Goal: Task Accomplishment & Management: Complete application form

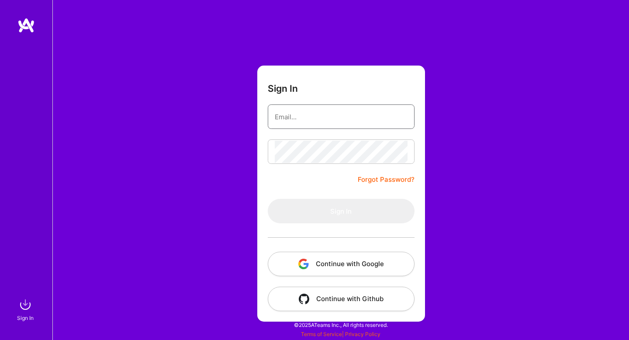
type input "[EMAIL_ADDRESS][PERSON_NAME][PERSON_NAME][DOMAIN_NAME]"
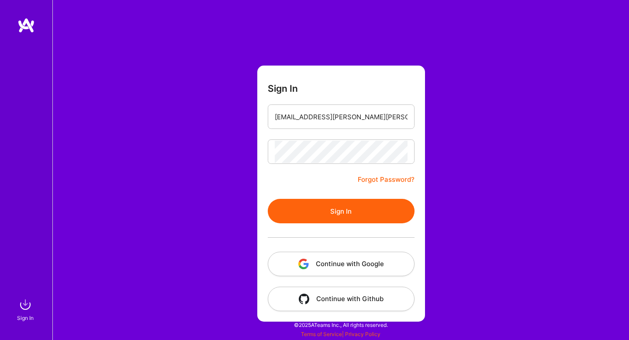
click at [331, 205] on button "Sign In" at bounding box center [341, 211] width 147 height 24
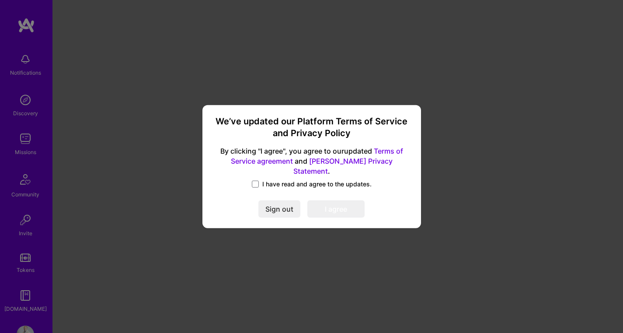
click at [274, 180] on span "I have read and agree to the updates." at bounding box center [316, 184] width 109 height 9
click at [0, 0] on input "I have read and agree to the updates." at bounding box center [0, 0] width 0 height 0
click at [339, 206] on button "I agree" at bounding box center [335, 209] width 57 height 17
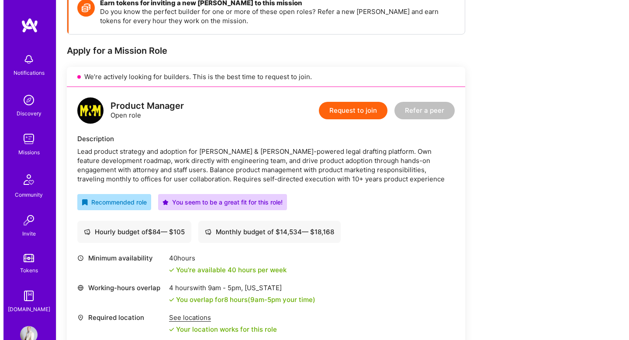
scroll to position [122, 0]
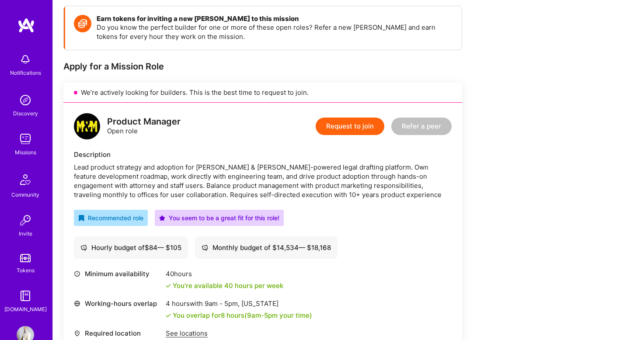
click at [361, 128] on button "Request to join" at bounding box center [349, 126] width 69 height 17
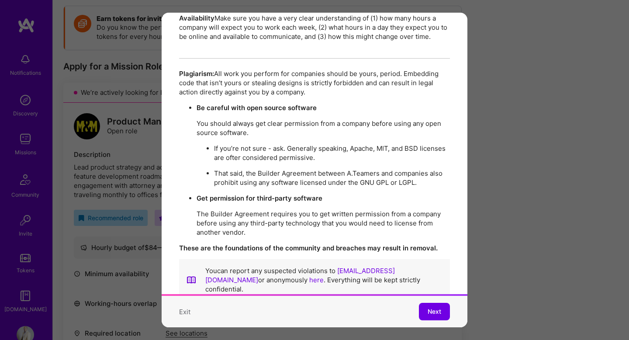
scroll to position [1505, 0]
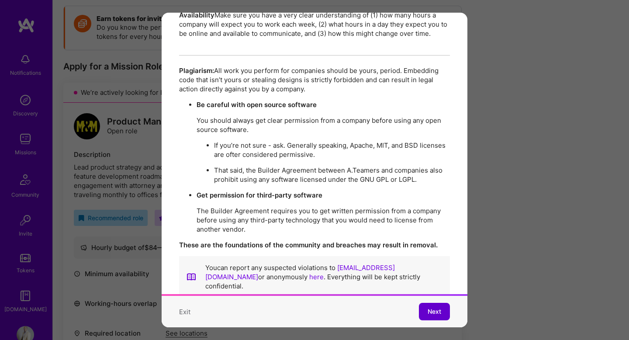
click at [427, 303] on button "Next" at bounding box center [434, 311] width 31 height 17
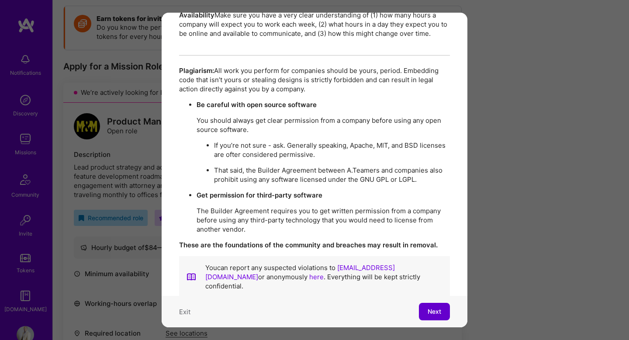
scroll to position [0, 0]
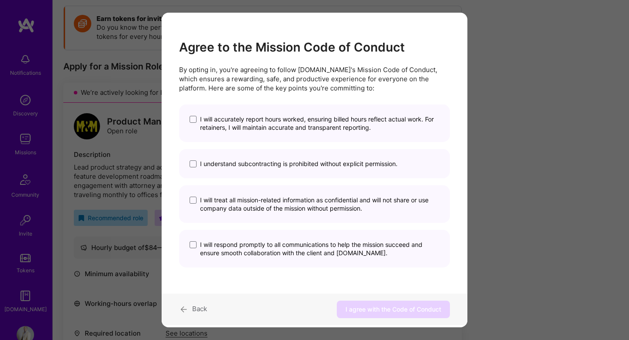
click at [246, 120] on span "I will accurately report hours worked, ensuring billed hours reflect actual wor…" at bounding box center [319, 123] width 239 height 17
click at [0, 0] on input "I will accurately report hours worked, ensuring billed hours reflect actual wor…" at bounding box center [0, 0] width 0 height 0
click at [219, 165] on span "I understand subcontracting is prohibited without explicit permission." at bounding box center [298, 163] width 197 height 8
click at [0, 0] on input "I understand subcontracting is prohibited without explicit permission." at bounding box center [0, 0] width 0 height 0
click at [221, 207] on span "I will treat all mission-related information as confidential and will not share…" at bounding box center [319, 204] width 239 height 17
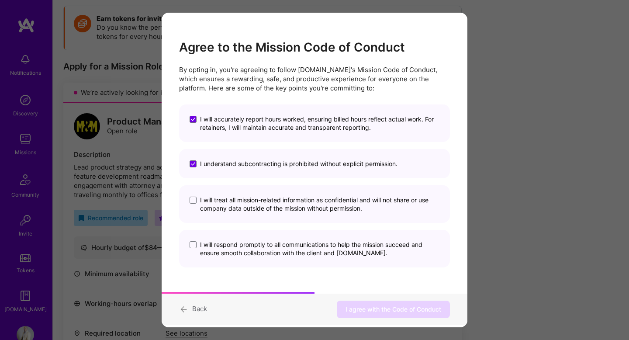
click at [0, 0] on input "I will treat all mission-related information as confidential and will not share…" at bounding box center [0, 0] width 0 height 0
click at [226, 246] on span "I will respond promptly to all communications to help the mission succeed and e…" at bounding box center [319, 248] width 239 height 17
click at [0, 0] on input "I will respond promptly to all communications to help the mission succeed and e…" at bounding box center [0, 0] width 0 height 0
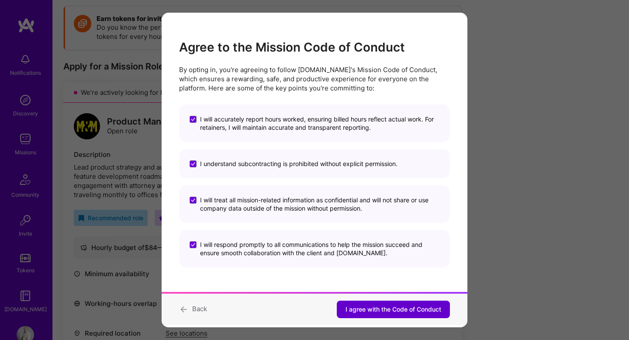
click at [391, 311] on span "I agree with the Code of Conduct" at bounding box center [394, 309] width 96 height 9
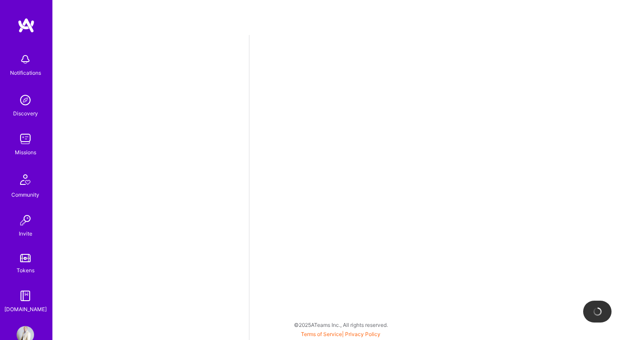
select select "CA"
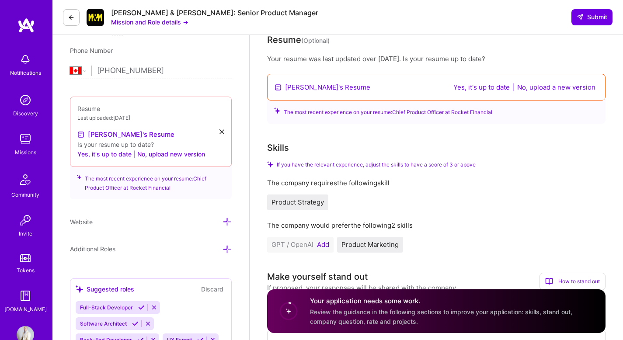
scroll to position [190, 0]
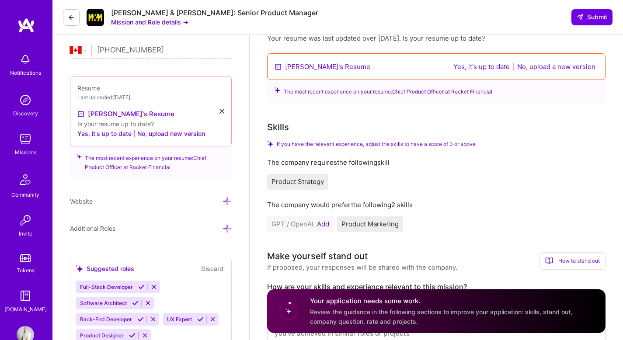
click at [545, 68] on button "No, upload a new version" at bounding box center [555, 67] width 83 height 10
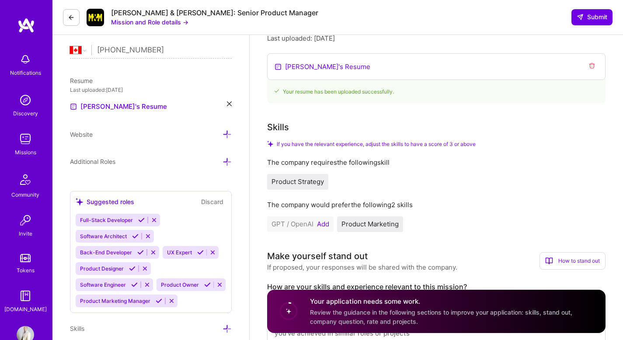
click at [593, 65] on icon "Remove resume" at bounding box center [591, 65] width 7 height 7
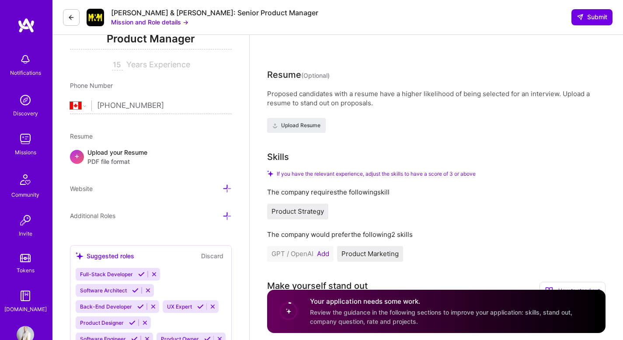
scroll to position [132, 0]
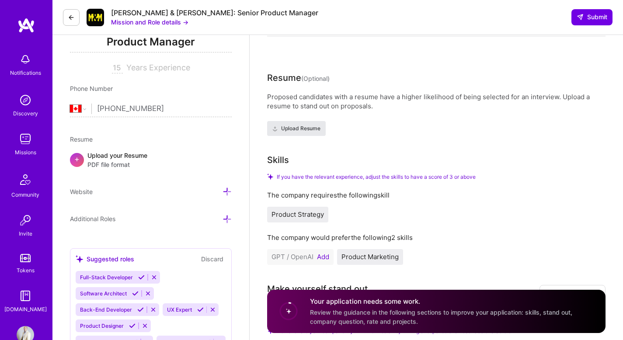
click at [309, 125] on span "Upload Resume" at bounding box center [296, 129] width 48 height 8
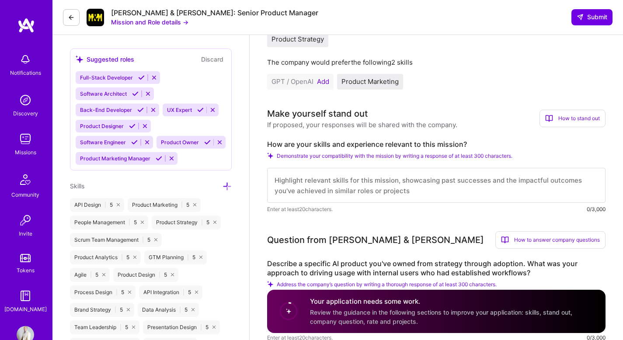
scroll to position [245, 0]
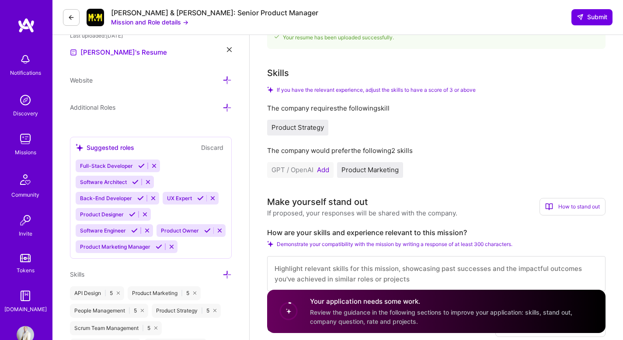
click at [308, 127] on span "Product Strategy" at bounding box center [297, 127] width 52 height 8
click at [325, 171] on button "Add" at bounding box center [323, 169] width 12 height 7
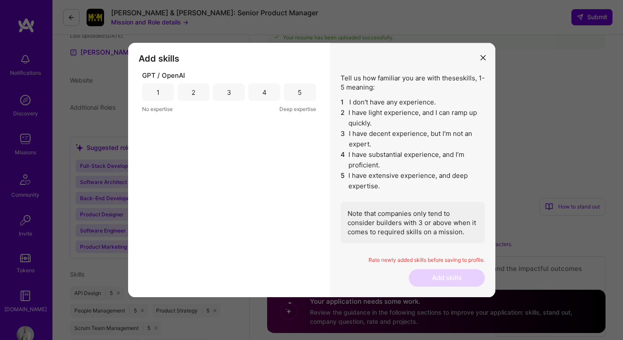
click at [266, 91] on div "4" at bounding box center [264, 92] width 4 height 9
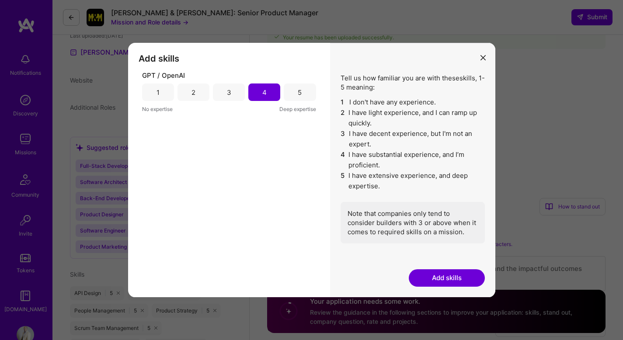
click at [429, 269] on button "Add skills" at bounding box center [446, 277] width 76 height 17
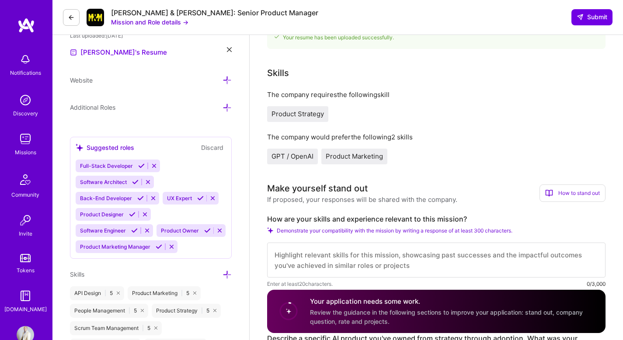
click at [308, 110] on span "Product Strategy" at bounding box center [297, 114] width 52 height 8
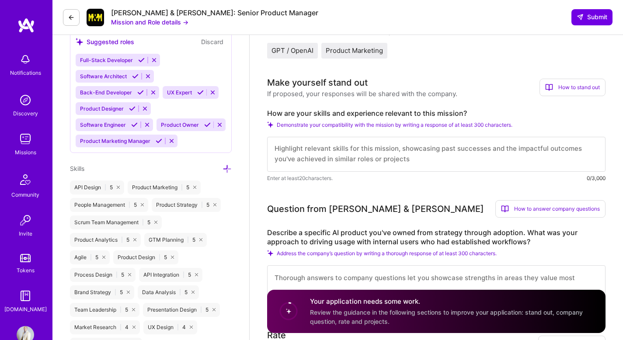
scroll to position [393, 0]
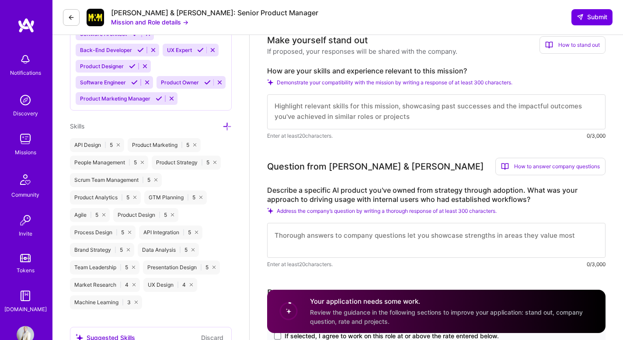
click at [348, 106] on textarea at bounding box center [436, 111] width 338 height 35
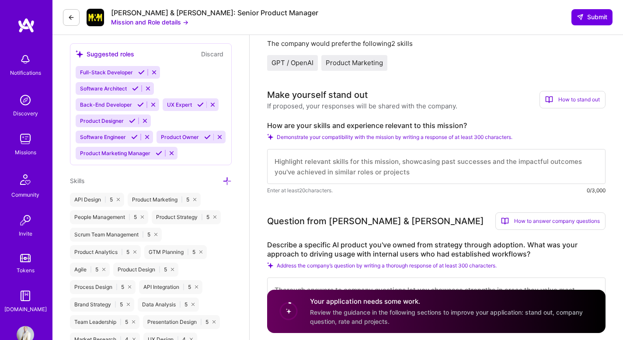
scroll to position [333, 0]
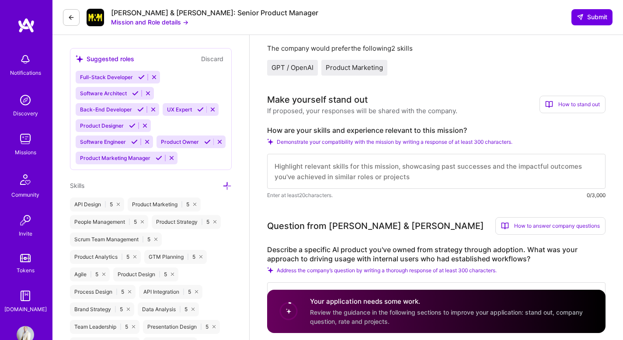
click at [362, 177] on textarea at bounding box center [436, 171] width 338 height 35
drag, startPoint x: 413, startPoint y: 178, endPoint x: 279, endPoint y: 168, distance: 134.5
click at [279, 168] on textarea at bounding box center [436, 171] width 338 height 35
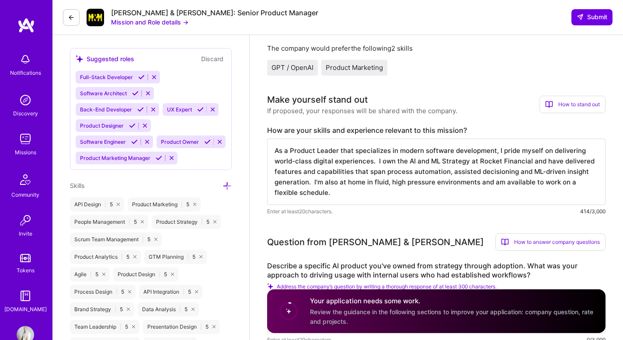
scroll to position [1, 0]
drag, startPoint x: 325, startPoint y: 180, endPoint x: 370, endPoint y: 183, distance: 44.2
click at [370, 183] on textarea "As a Product Leader that specializes in modern software development, I pride my…" at bounding box center [436, 171] width 338 height 66
click at [291, 194] on textarea "As a Product Leader that specializes in modern software development, I pride my…" at bounding box center [436, 171] width 338 height 66
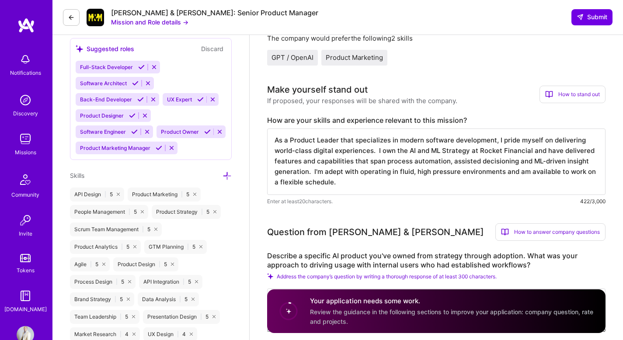
scroll to position [321, 0]
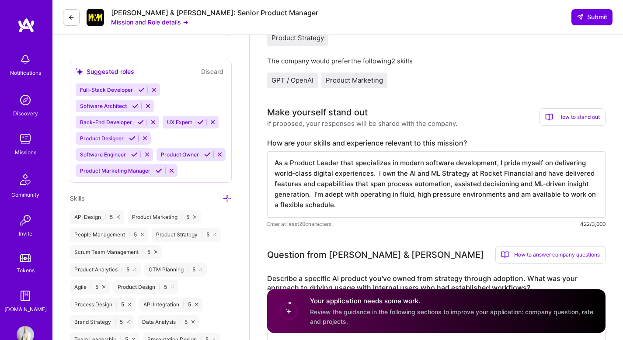
click at [557, 114] on div "How to stand out" at bounding box center [572, 116] width 66 height 17
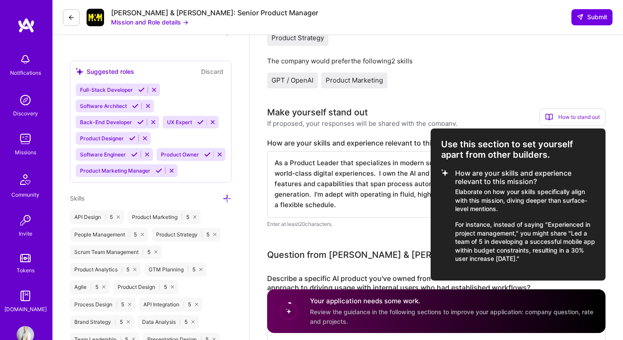
click at [370, 190] on div at bounding box center [311, 170] width 623 height 340
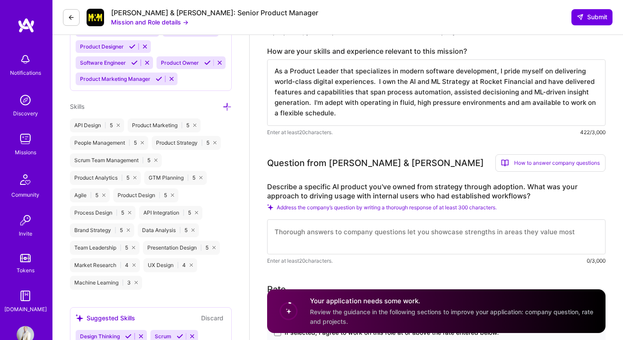
scroll to position [413, 0]
drag, startPoint x: 470, startPoint y: 82, endPoint x: 531, endPoint y: 82, distance: 61.2
click at [531, 82] on textarea "As a Product Leader that specializes in modern software development, I pride my…" at bounding box center [436, 92] width 338 height 66
click at [592, 79] on textarea "As a Product Leader that specializes in modern software development, I pride my…" at bounding box center [436, 92] width 338 height 66
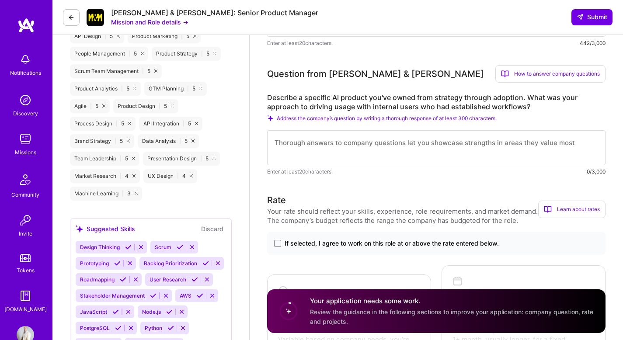
scroll to position [501, 0]
type textarea "As a Product Leader that specializes in modern software development, I pride my…"
click at [329, 143] on textarea at bounding box center [436, 148] width 338 height 35
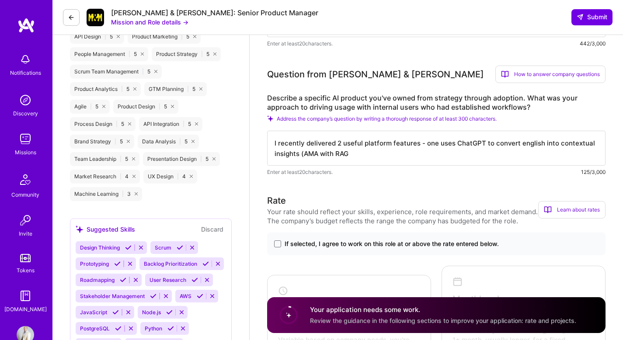
type textarea "I recently delivered 2 useful platform features - one uses ChatGPT to convert e…"
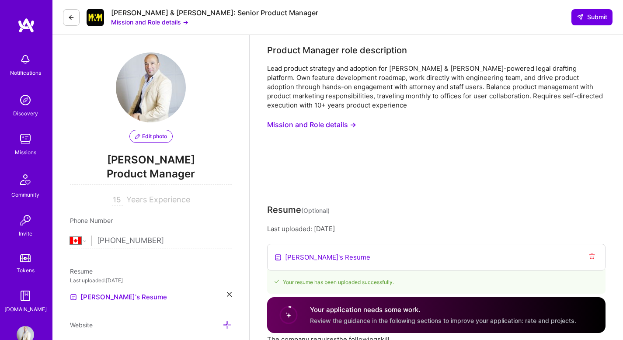
select select "CA"
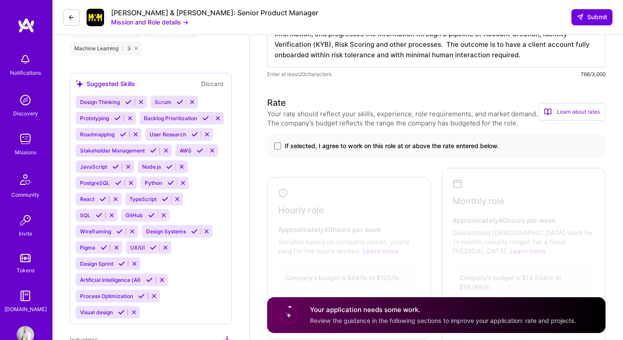
scroll to position [650, 0]
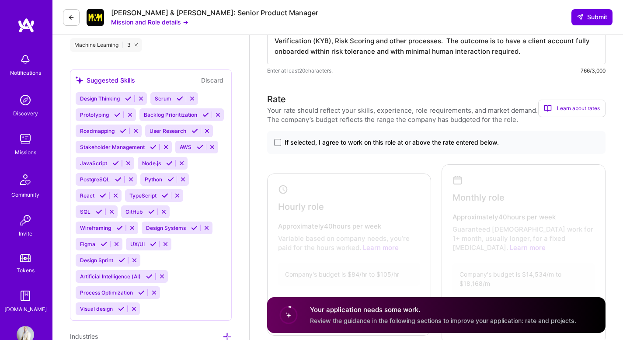
type textarea "I recently delivered 2 useful platform features - one uses ChatGPT to convert e…"
click at [329, 145] on span "If selected, I agree to work on this role at or above the rate entered below." at bounding box center [391, 142] width 214 height 9
click at [0, 0] on input "If selected, I agree to work on this role at or above the rate entered below." at bounding box center [0, 0] width 0 height 0
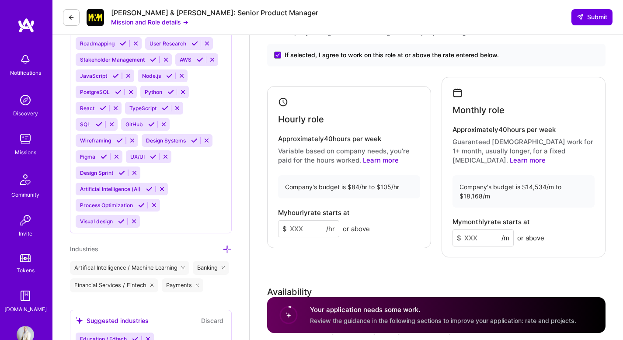
scroll to position [746, 0]
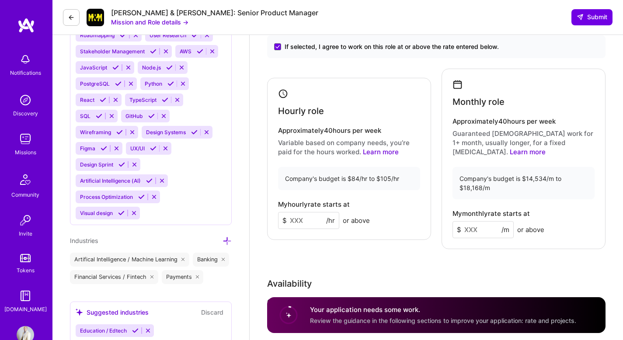
click at [304, 218] on input at bounding box center [308, 220] width 61 height 17
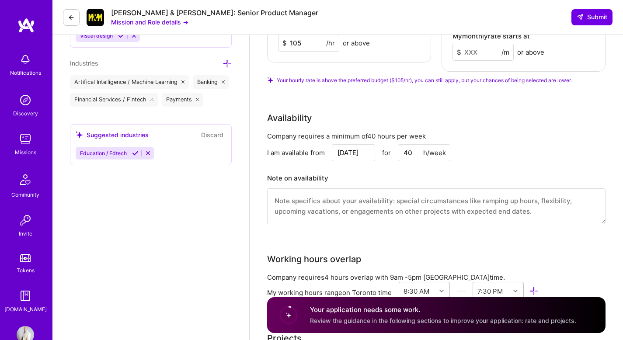
scroll to position [1009, 0]
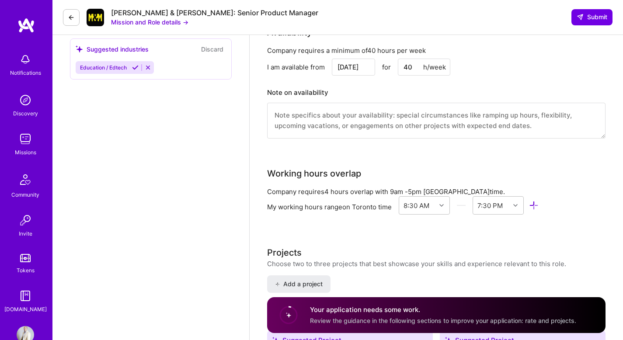
type input "105"
click at [347, 112] on textarea at bounding box center [436, 121] width 338 height 36
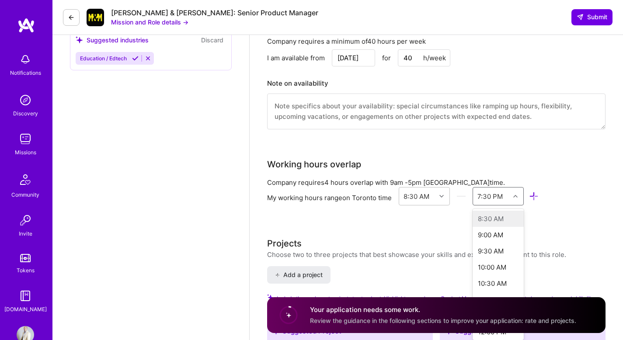
click at [518, 204] on div "7:30 PM" at bounding box center [497, 196] width 51 height 18
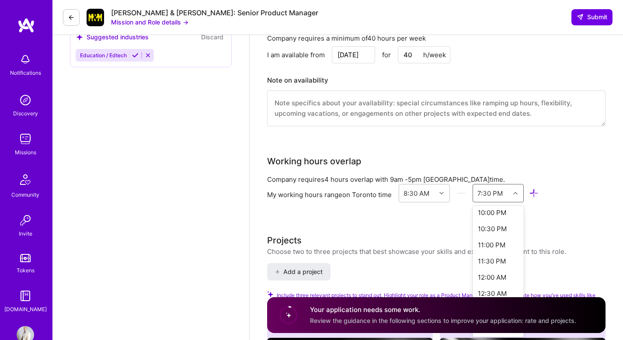
scroll to position [434, 0]
click at [497, 218] on div "10:00 PM" at bounding box center [497, 218] width 51 height 16
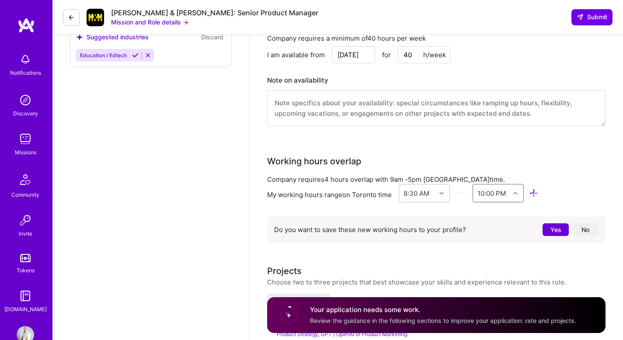
click at [560, 227] on button "Yes" at bounding box center [555, 229] width 26 height 13
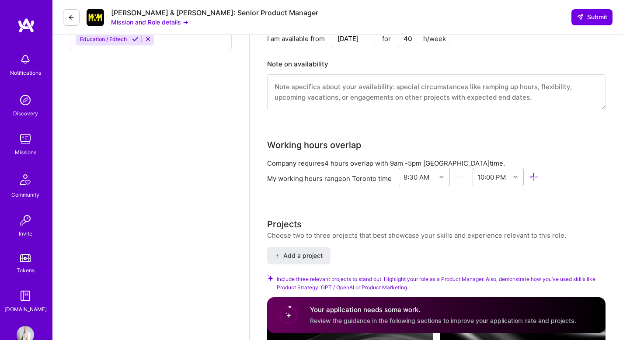
scroll to position [1098, 0]
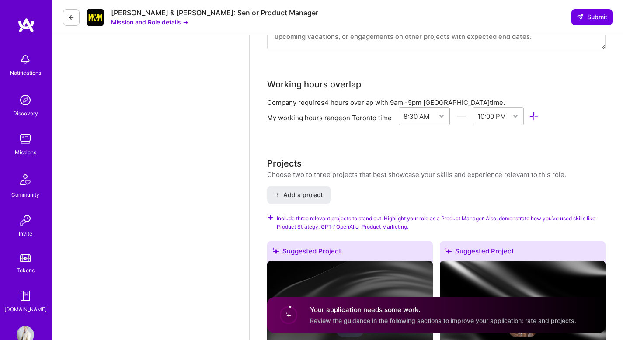
click at [437, 114] on div at bounding box center [443, 116] width 14 height 11
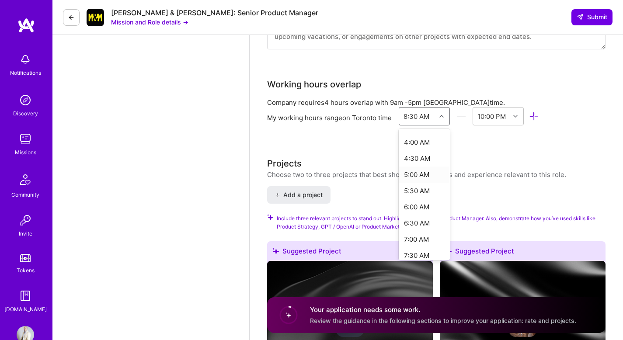
scroll to position [134, 0]
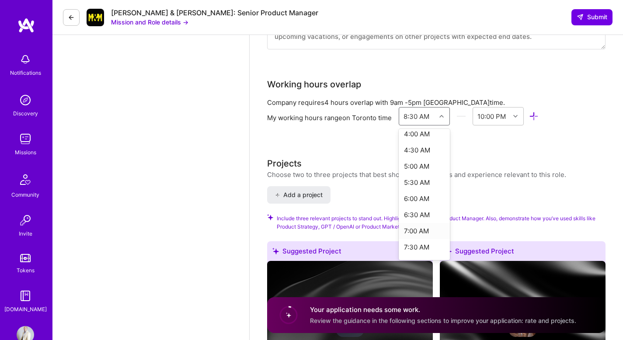
click at [420, 228] on div "7:00 AM" at bounding box center [423, 231] width 51 height 16
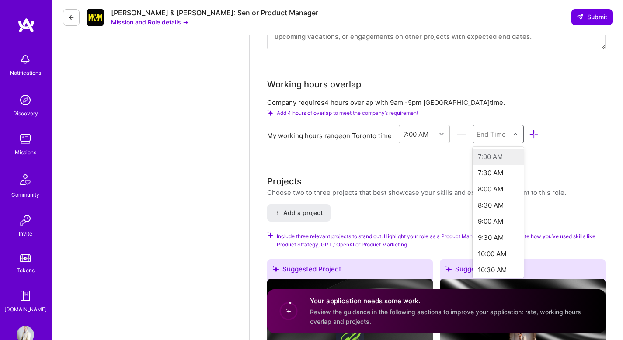
click at [501, 134] on div "End Time" at bounding box center [490, 133] width 29 height 9
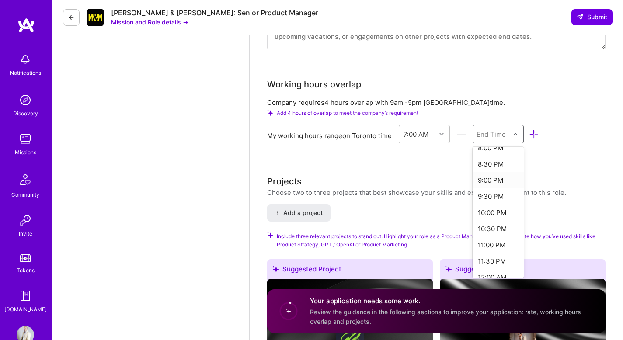
scroll to position [474, 0]
click at [493, 169] on div "10:00 PM" at bounding box center [497, 167] width 51 height 16
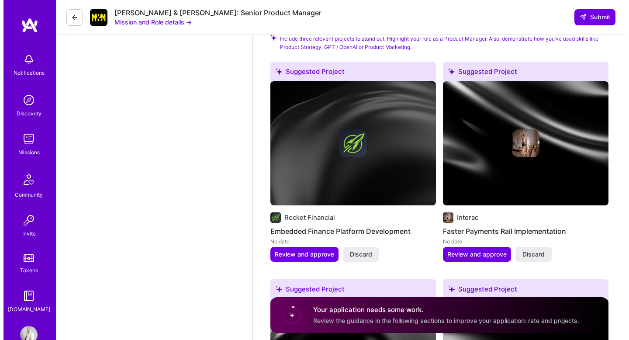
scroll to position [1327, 0]
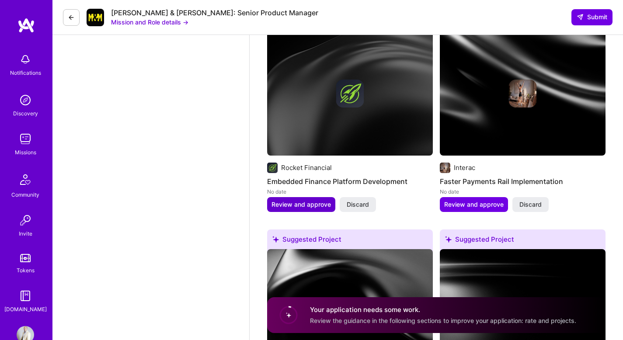
click at [306, 205] on span "Review and approve" at bounding box center [300, 204] width 59 height 9
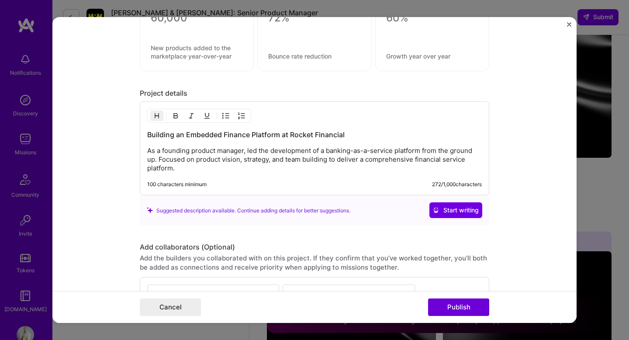
scroll to position [721, 0]
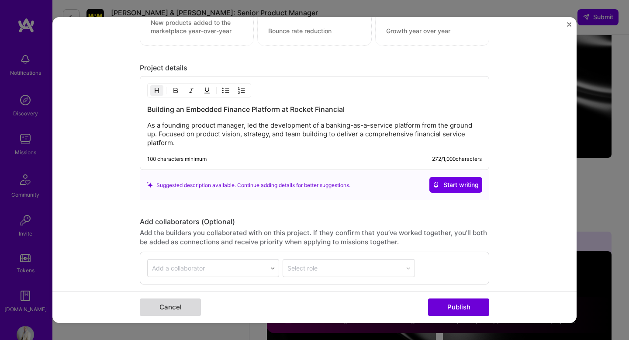
click at [158, 306] on button "Cancel" at bounding box center [170, 306] width 61 height 17
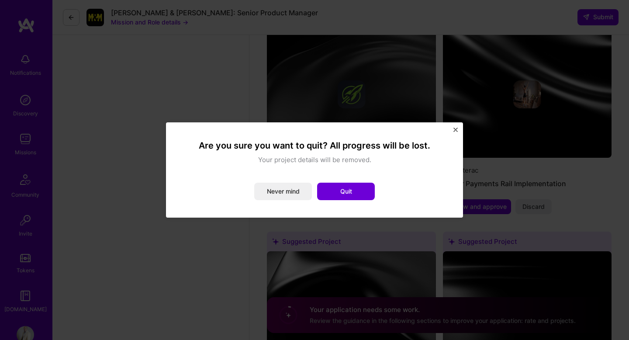
click at [456, 130] on img "Close" at bounding box center [455, 130] width 4 height 4
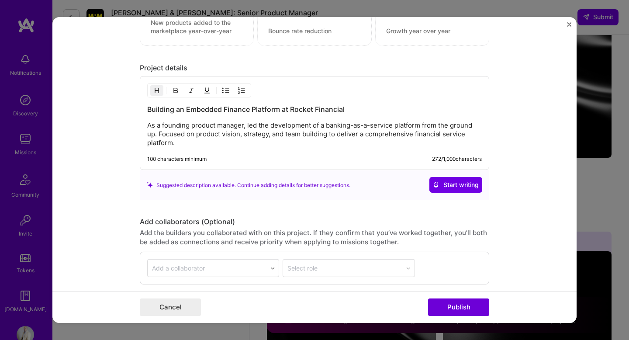
click at [568, 24] on img "Close" at bounding box center [569, 24] width 4 height 4
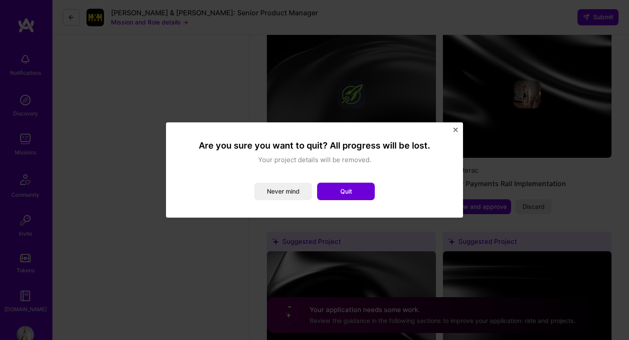
click at [454, 128] on img "Close" at bounding box center [455, 130] width 4 height 4
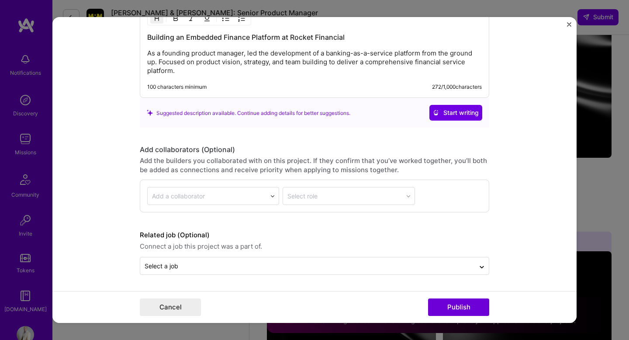
scroll to position [794, 0]
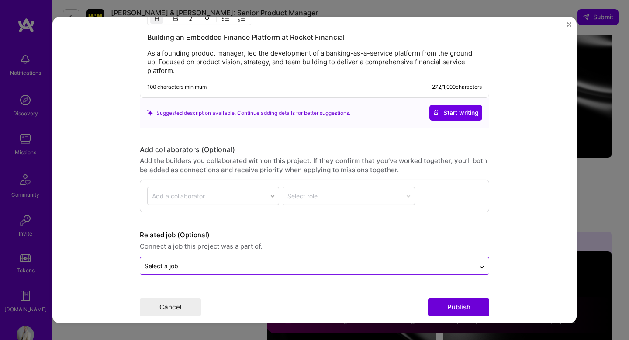
click at [302, 261] on input "text" at bounding box center [308, 265] width 326 height 9
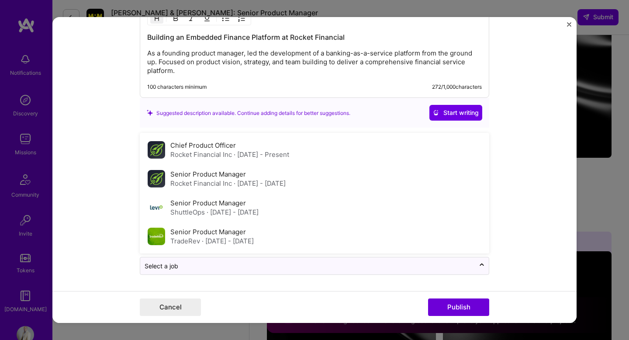
click at [513, 144] on form "Editing suggested project This project is suggested based on your LinkedIn, res…" at bounding box center [314, 170] width 524 height 306
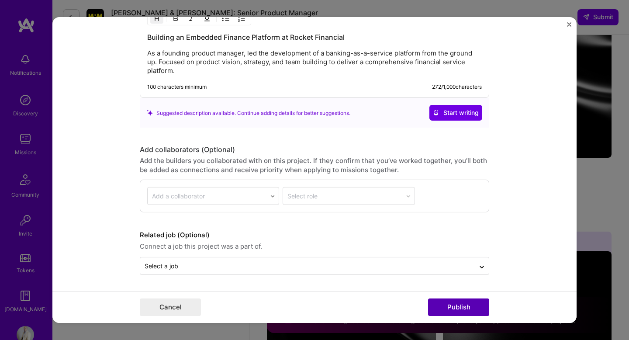
click at [467, 305] on button "Publish" at bounding box center [458, 306] width 61 height 17
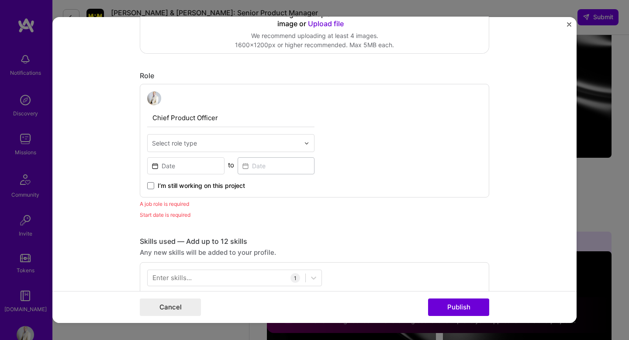
scroll to position [200, 0]
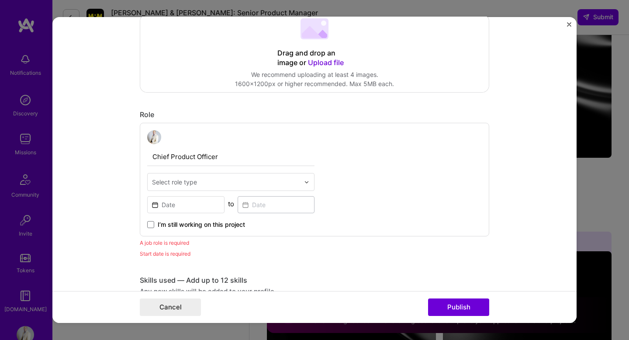
click at [217, 178] on input "text" at bounding box center [226, 181] width 148 height 9
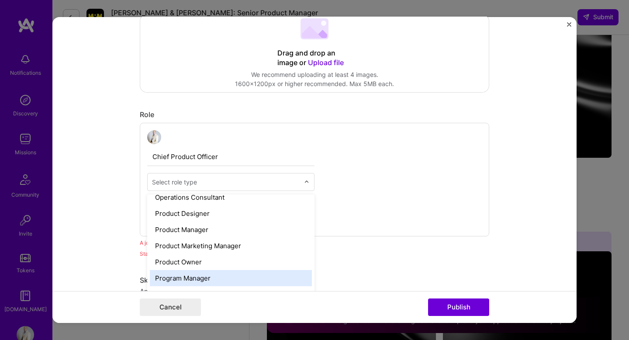
scroll to position [775, 0]
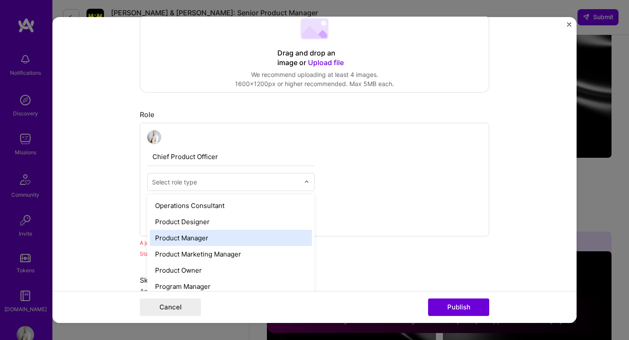
click at [219, 239] on div "Product Manager" at bounding box center [231, 238] width 162 height 16
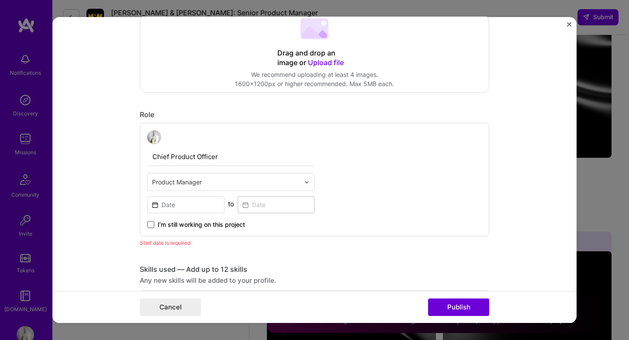
click at [148, 225] on span at bounding box center [150, 224] width 7 height 7
click at [0, 0] on input "I’m still working on this project" at bounding box center [0, 0] width 0 height 0
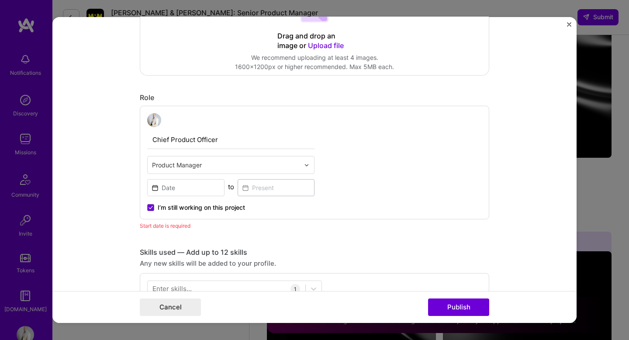
scroll to position [299, 0]
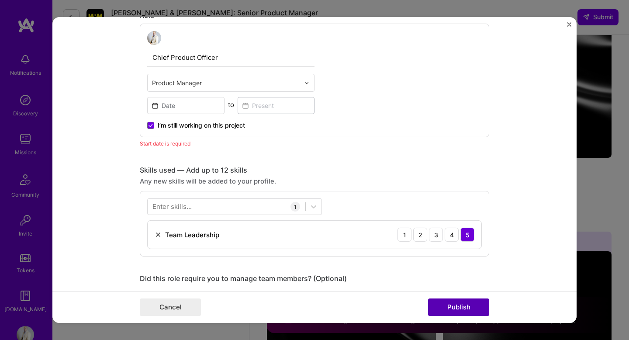
click at [447, 304] on button "Publish" at bounding box center [458, 306] width 61 height 17
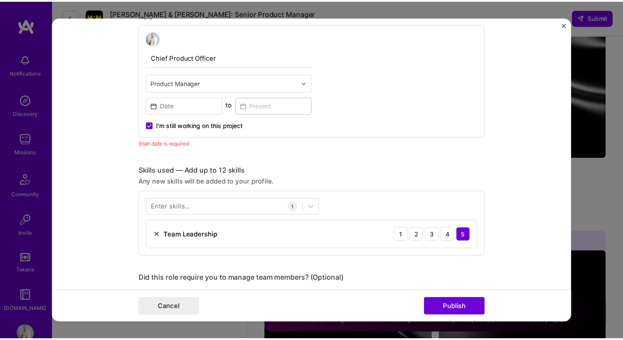
scroll to position [294, 0]
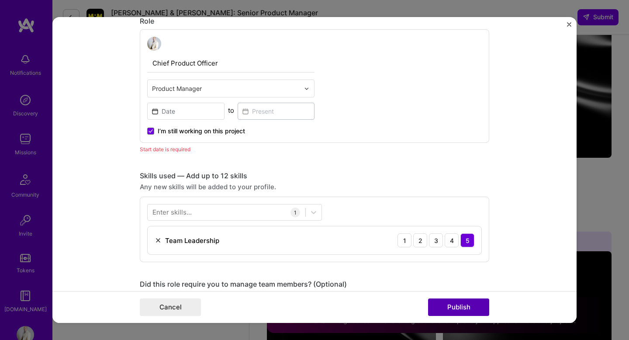
click at [458, 304] on button "Publish" at bounding box center [458, 306] width 61 height 17
click at [464, 306] on button "Publish" at bounding box center [458, 306] width 61 height 17
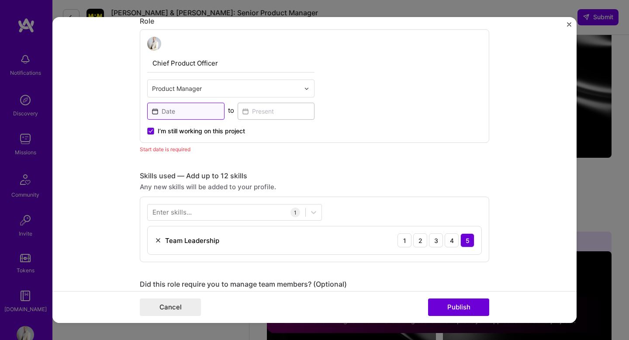
click at [177, 111] on input at bounding box center [185, 111] width 77 height 17
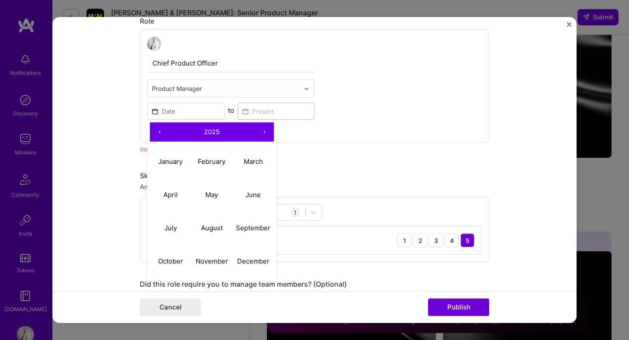
click at [156, 131] on button "‹" at bounding box center [159, 131] width 19 height 19
click at [200, 195] on button "May" at bounding box center [212, 194] width 42 height 33
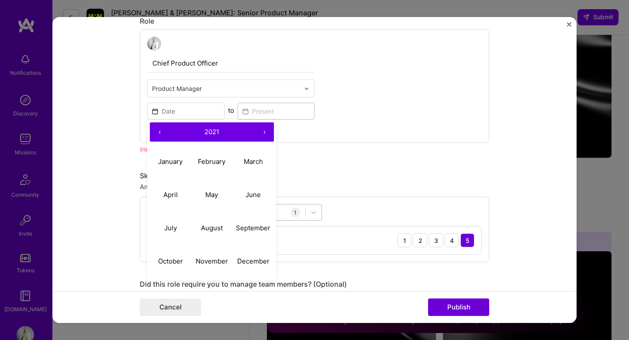
type input "[DATE]"
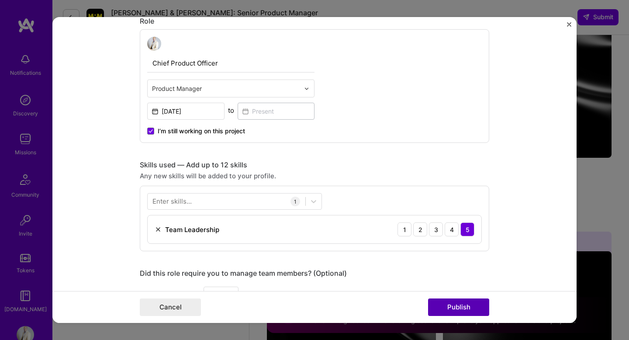
click at [455, 301] on button "Publish" at bounding box center [458, 306] width 61 height 17
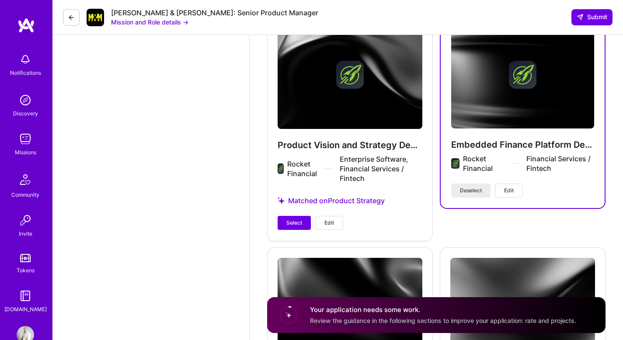
scroll to position [1553, 0]
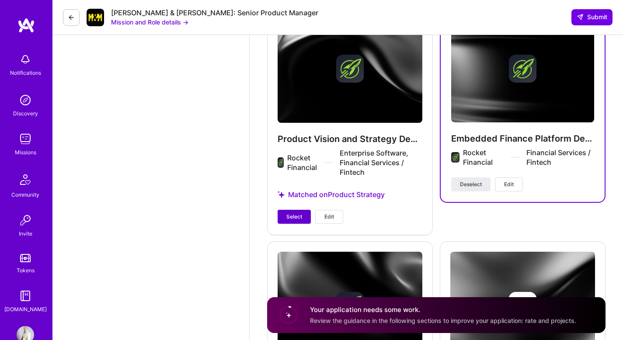
click at [298, 218] on span "Select" at bounding box center [294, 217] width 16 height 8
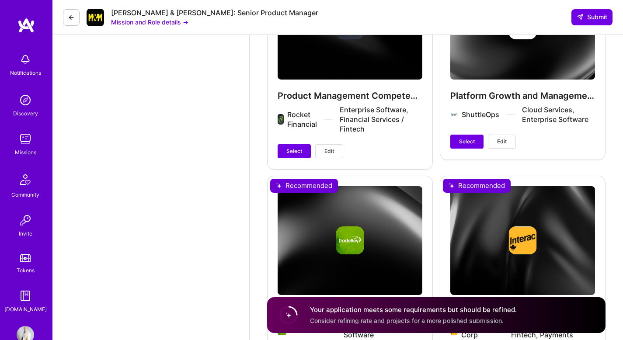
scroll to position [1825, 0]
click at [462, 143] on span "Select" at bounding box center [467, 142] width 16 height 8
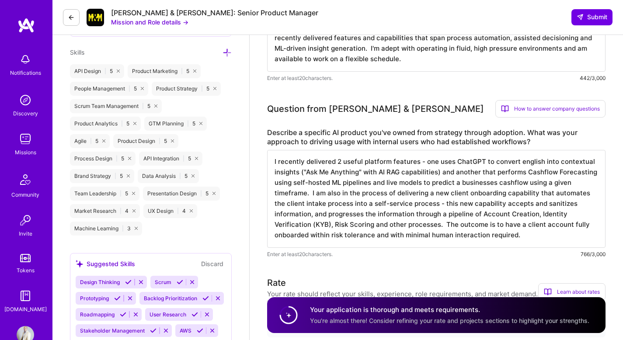
scroll to position [227, 0]
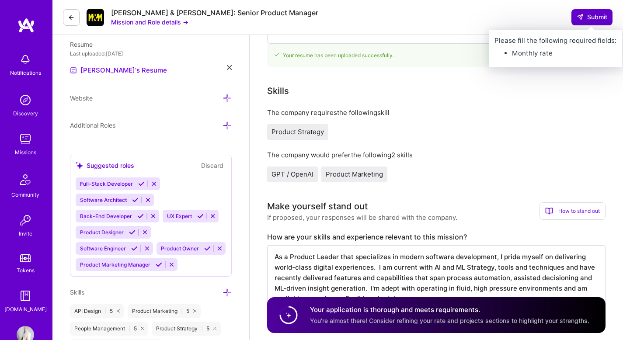
click at [589, 14] on span "Submit" at bounding box center [591, 17] width 31 height 9
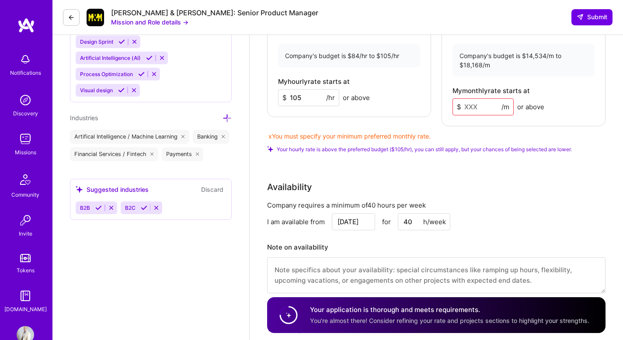
scroll to position [785, 0]
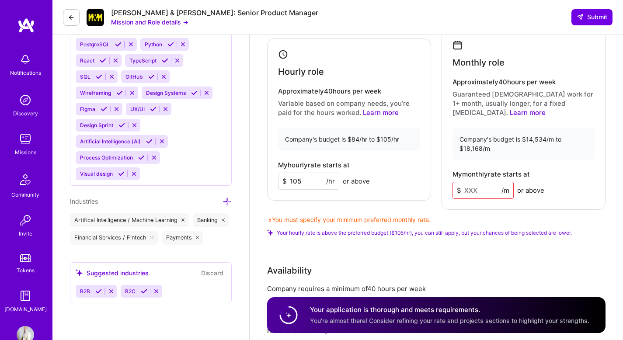
click at [475, 190] on input at bounding box center [482, 190] width 61 height 17
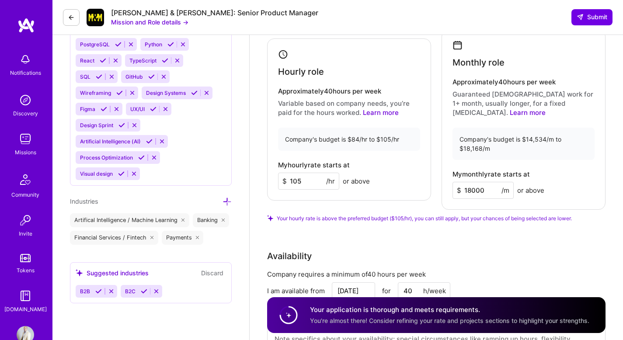
type input "18000"
click at [315, 184] on input "105" at bounding box center [308, 181] width 61 height 17
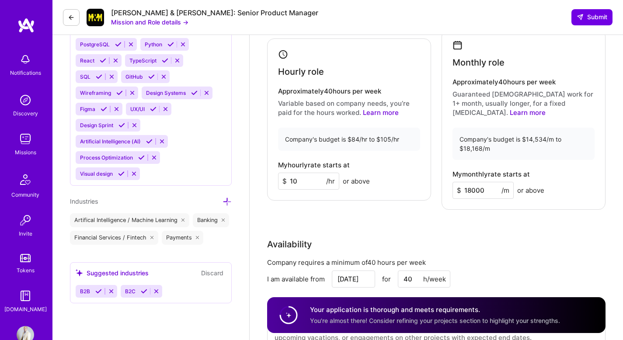
type input "1"
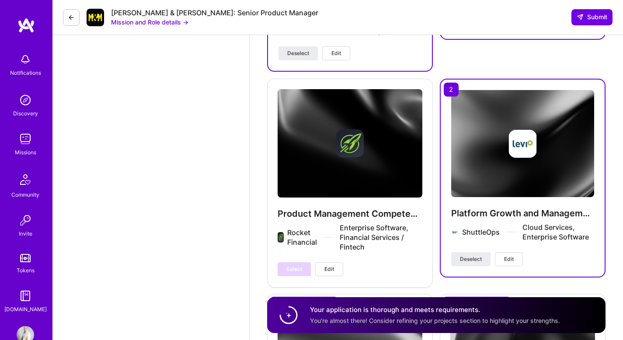
scroll to position [1833, 0]
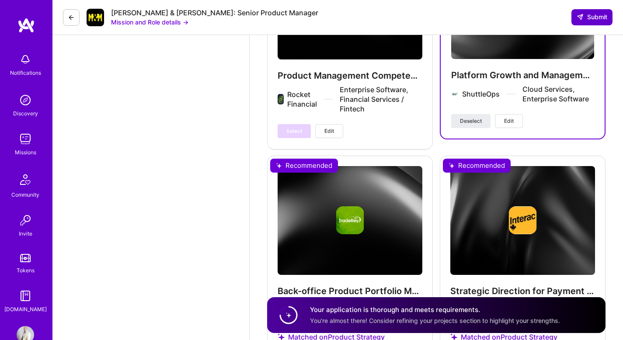
type input "95"
click at [593, 15] on span "Submit" at bounding box center [591, 17] width 31 height 9
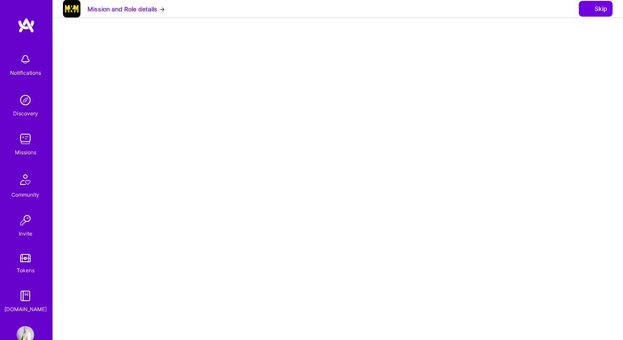
select select "CA"
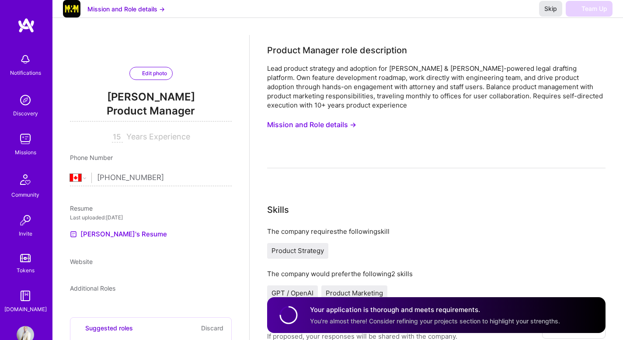
click at [551, 13] on span "Skip" at bounding box center [550, 8] width 13 height 9
click at [582, 14] on div "Skip Team Up" at bounding box center [575, 9] width 73 height 16
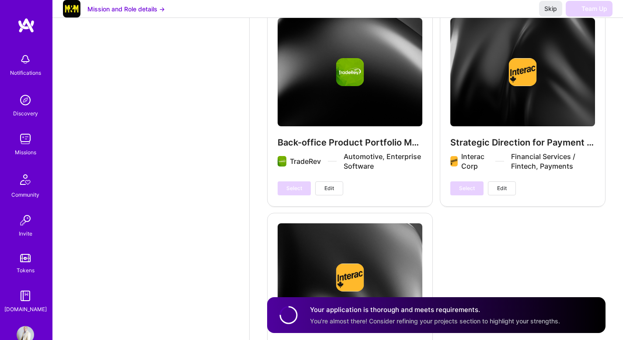
scroll to position [1985, 0]
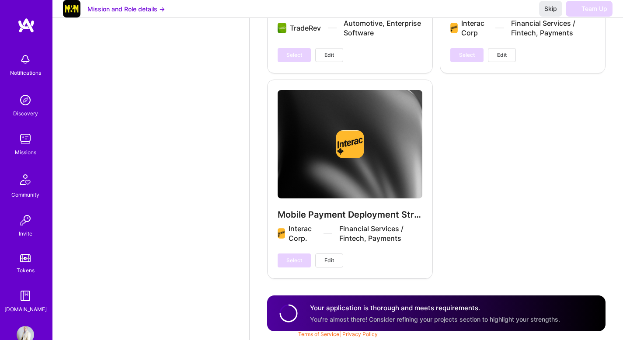
click at [317, 313] on div "Your application is thorough and meets requirements. You're almost there! Consi…" at bounding box center [435, 313] width 250 height 20
click at [295, 318] on circle at bounding box center [288, 313] width 17 height 17
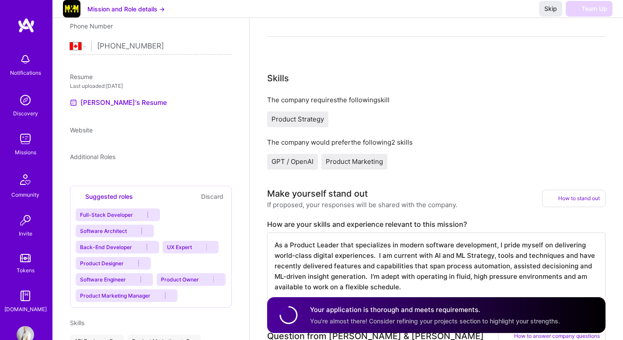
scroll to position [0, 0]
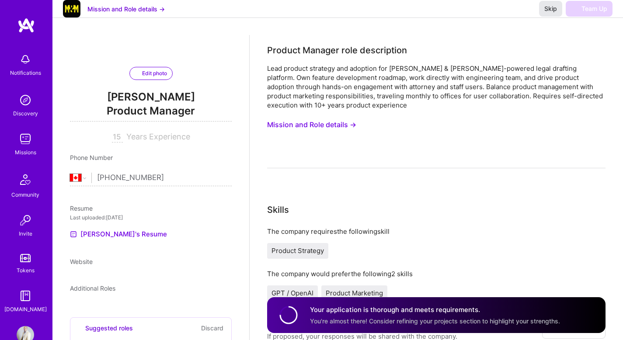
click at [551, 13] on span "Skip" at bounding box center [550, 8] width 13 height 9
click at [550, 13] on span "Skip" at bounding box center [550, 8] width 13 height 9
click at [26, 27] on img at bounding box center [25, 25] width 17 height 16
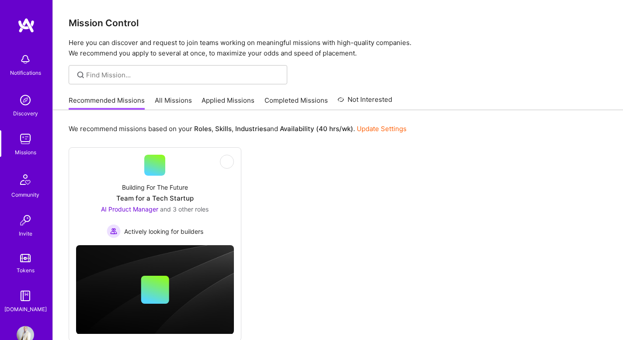
click at [175, 103] on link "All Missions" at bounding box center [173, 103] width 37 height 14
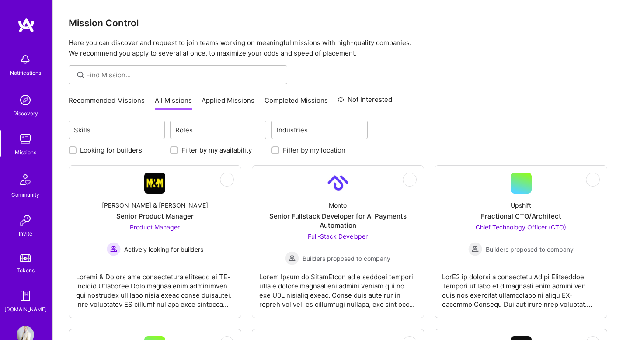
click at [217, 100] on link "Applied Missions" at bounding box center [227, 103] width 53 height 14
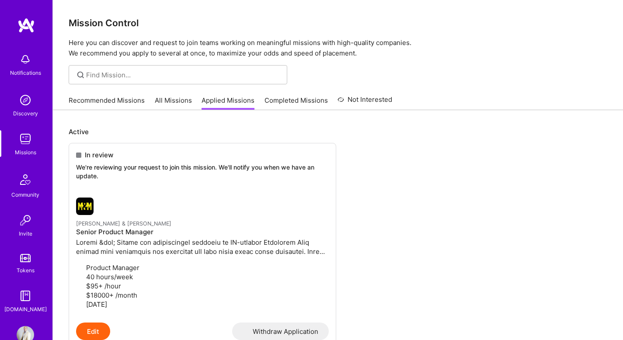
click at [174, 100] on link "All Missions" at bounding box center [173, 103] width 37 height 14
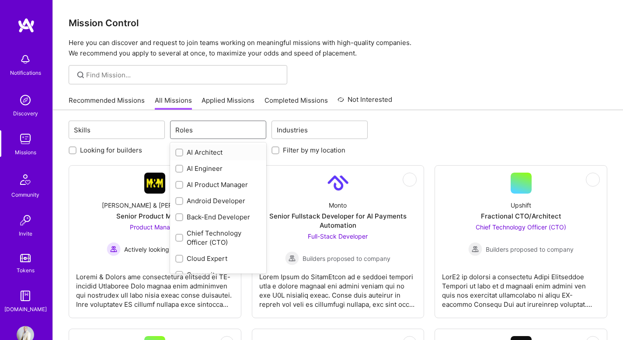
click at [206, 124] on div "Roles" at bounding box center [211, 129] width 82 height 17
click at [206, 184] on div "AI Product Manager" at bounding box center [218, 184] width 86 height 9
checkbox input "true"
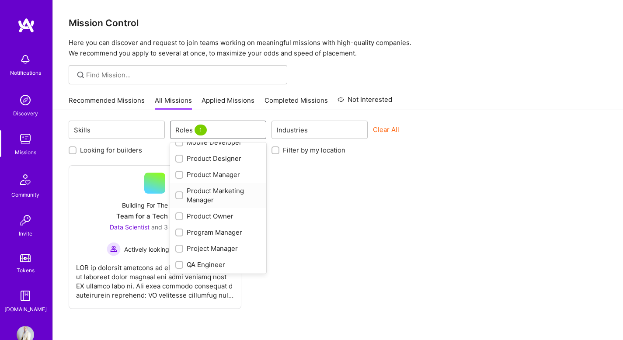
scroll to position [319, 0]
click at [207, 191] on div "Product Manager" at bounding box center [218, 191] width 86 height 9
checkbox input "true"
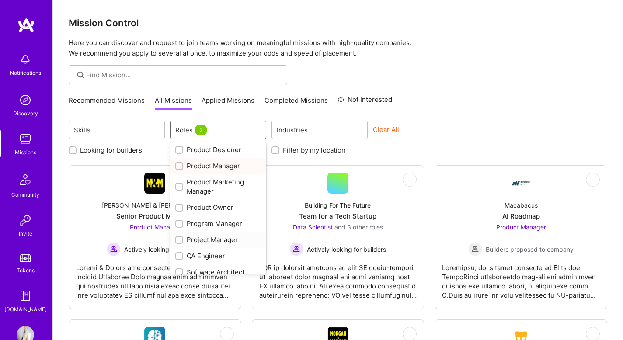
scroll to position [344, 0]
click at [217, 210] on div "Product Owner" at bounding box center [218, 207] width 86 height 9
checkbox input "true"
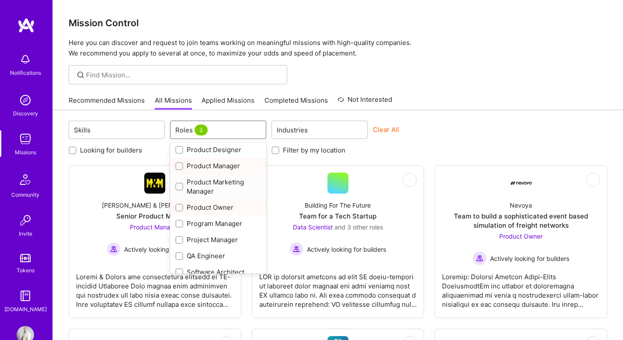
click at [446, 83] on div at bounding box center [338, 74] width 570 height 19
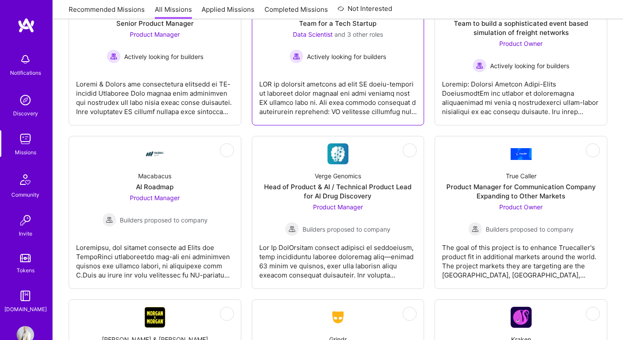
scroll to position [240, 0]
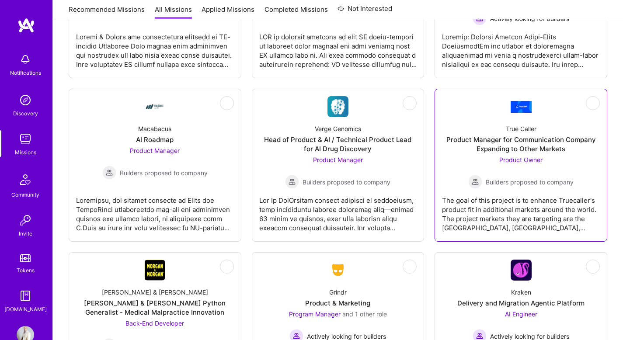
click at [528, 178] on span "Builders proposed to company" at bounding box center [529, 181] width 88 height 9
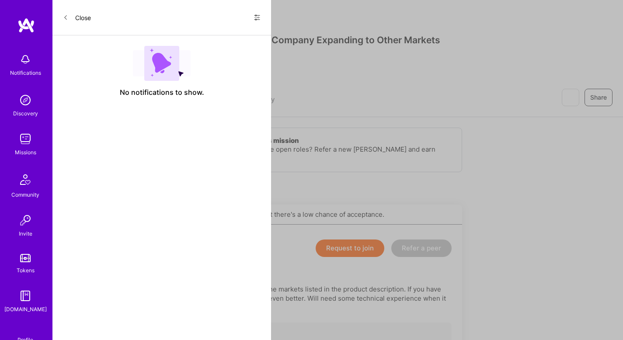
click at [21, 139] on img at bounding box center [25, 138] width 17 height 17
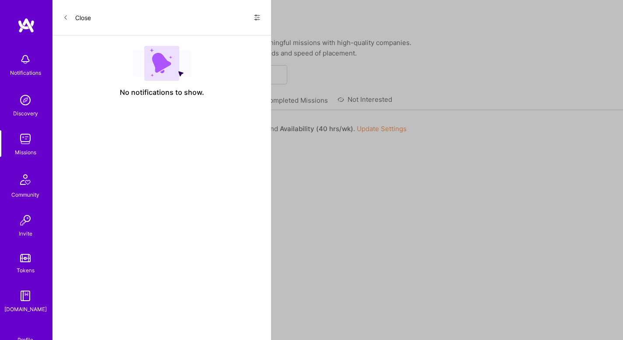
click at [373, 126] on link "Update Settings" at bounding box center [381, 129] width 50 height 8
select select "CA"
select select "Right Now"
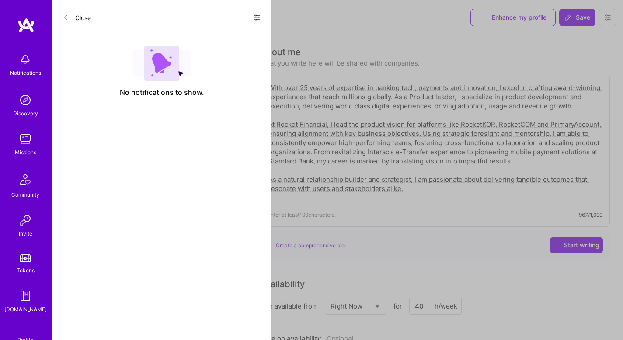
scroll to position [509, 0]
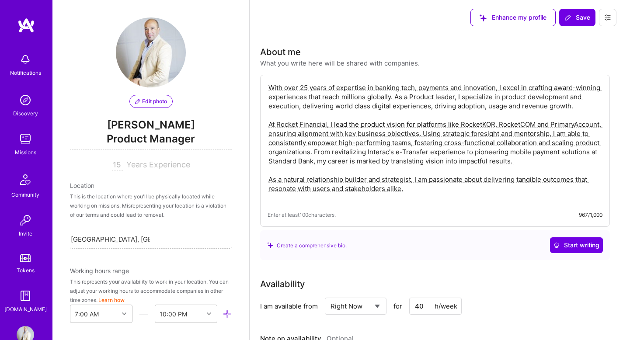
select select "CA"
select select "Right Now"
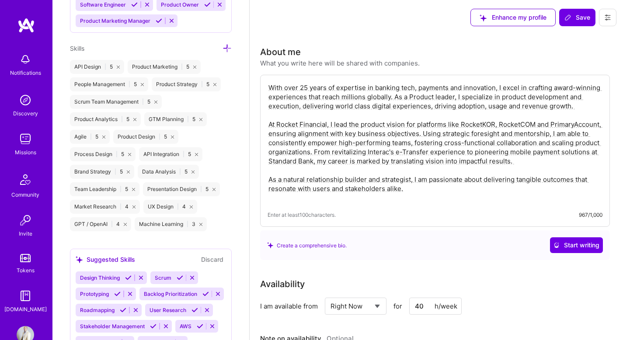
click at [91, 74] on div "API Design | 5" at bounding box center [97, 67] width 54 height 14
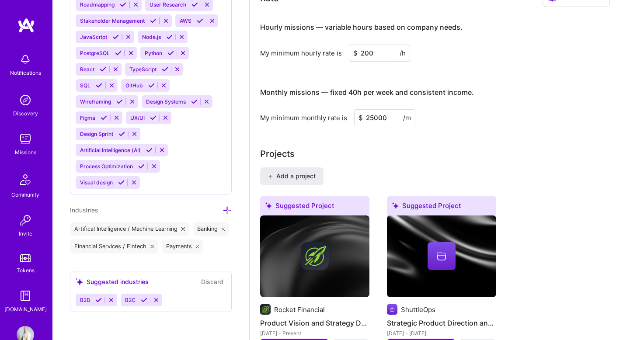
scroll to position [410, 0]
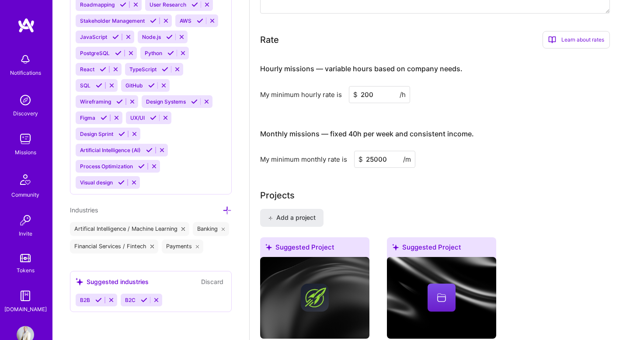
click at [363, 95] on input "200" at bounding box center [379, 94] width 61 height 17
type input "100"
drag, startPoint x: 374, startPoint y: 159, endPoint x: 375, endPoint y: 166, distance: 6.7
click at [374, 159] on input "25000" at bounding box center [384, 159] width 61 height 17
type input "2000"
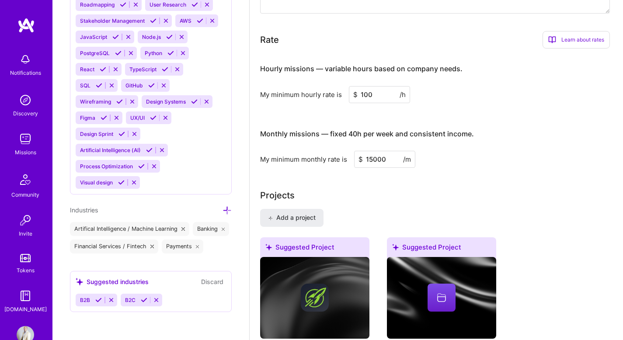
type input "15000"
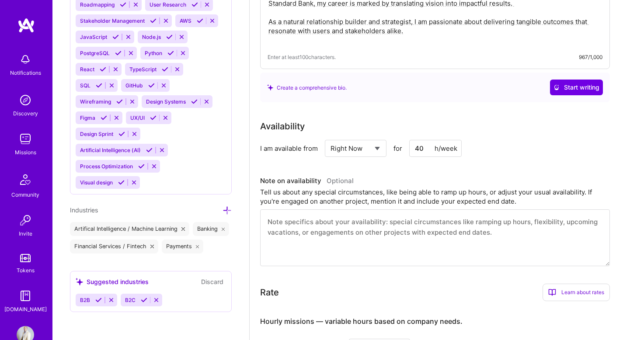
scroll to position [0, 0]
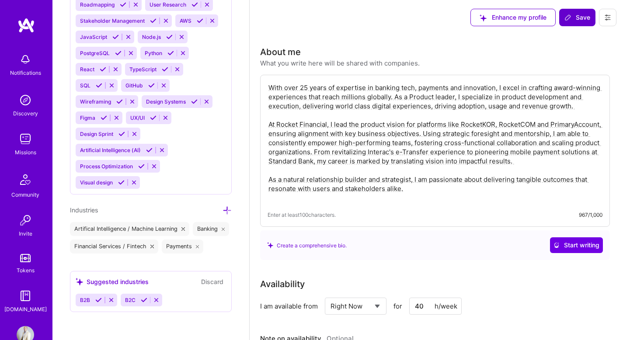
click at [578, 11] on button "Save" at bounding box center [577, 17] width 36 height 17
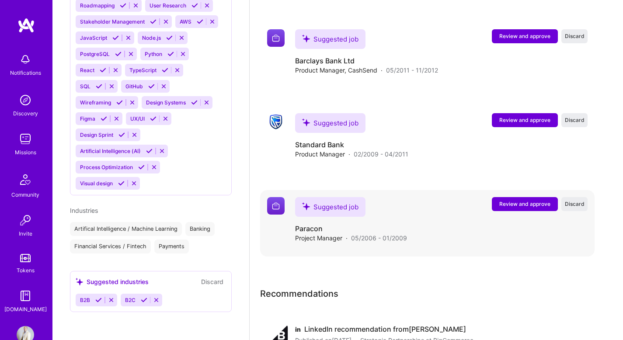
scroll to position [2201, 0]
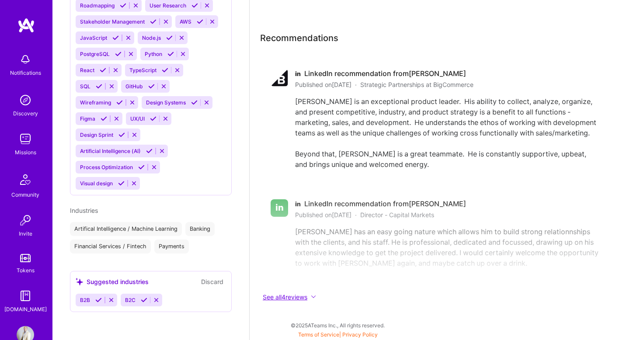
click at [316, 298] on icon at bounding box center [313, 296] width 5 height 5
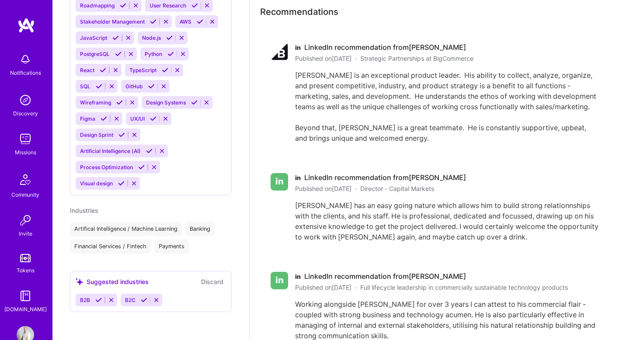
scroll to position [2420, 0]
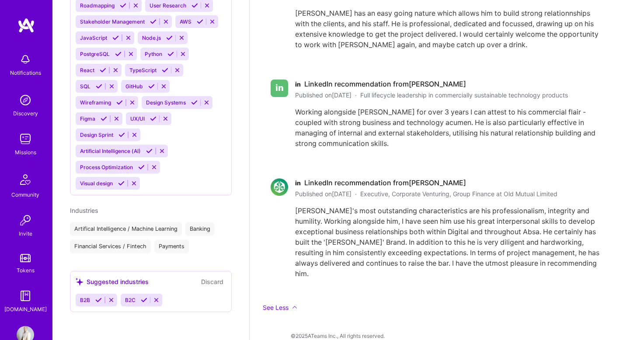
click at [22, 103] on img at bounding box center [25, 99] width 17 height 17
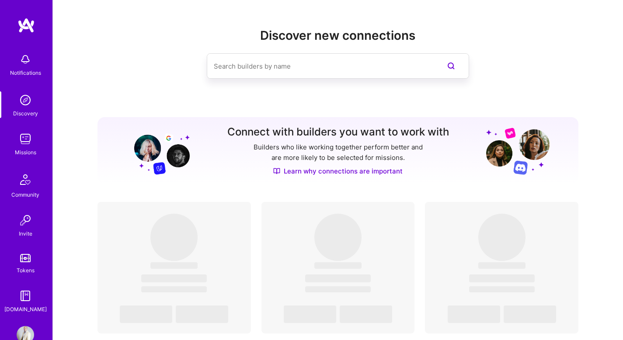
click at [21, 66] on img at bounding box center [25, 59] width 17 height 17
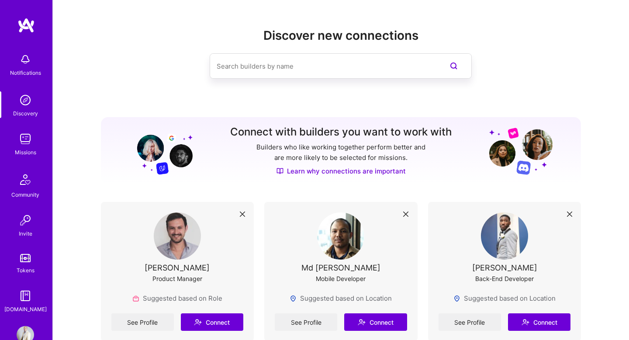
click at [25, 223] on img at bounding box center [25, 219] width 17 height 17
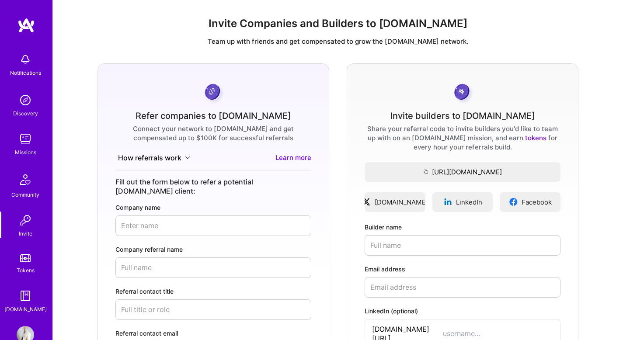
click at [23, 27] on img at bounding box center [25, 25] width 17 height 16
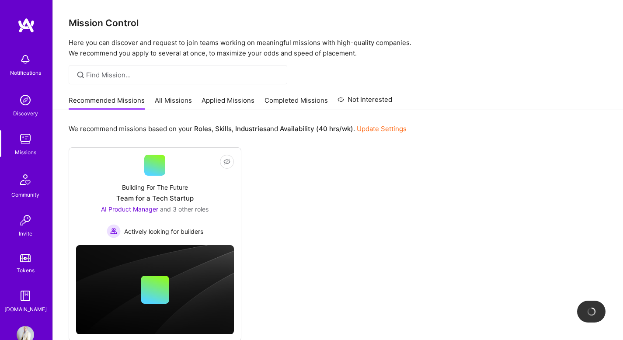
click at [184, 101] on link "All Missions" at bounding box center [173, 103] width 37 height 14
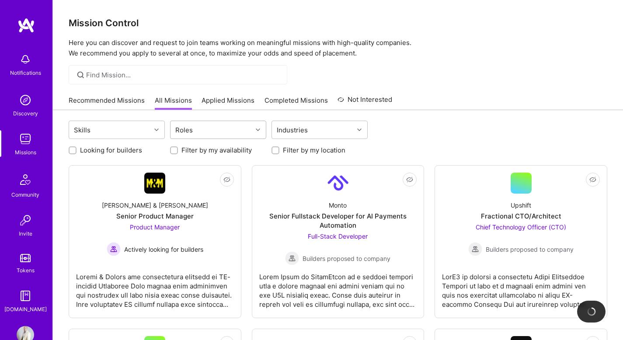
click at [247, 126] on div "Roles" at bounding box center [211, 129] width 82 height 17
click at [452, 107] on div "Recommended Missions All Missions Applied Missions Completed Missions Not Inter…" at bounding box center [338, 100] width 538 height 19
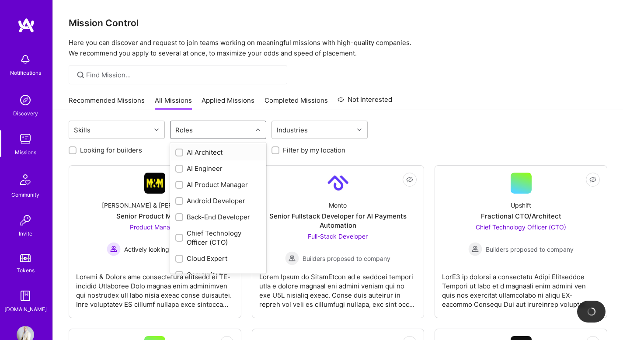
click at [248, 128] on div "Roles" at bounding box center [211, 129] width 82 height 17
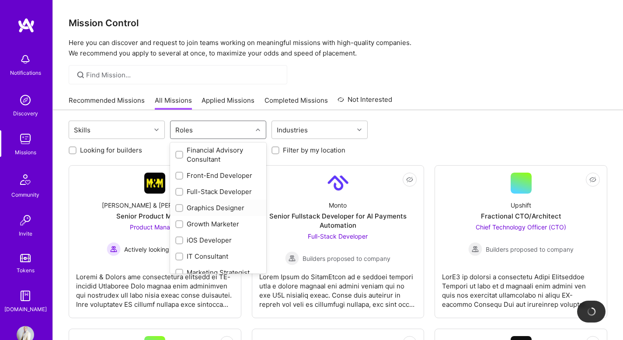
scroll to position [279, 0]
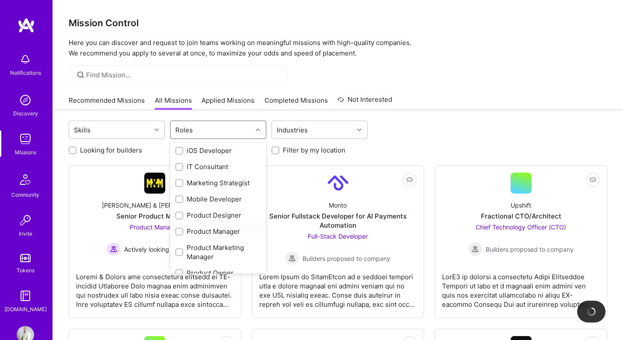
click at [221, 232] on div "Product Manager" at bounding box center [218, 231] width 86 height 9
checkbox input "true"
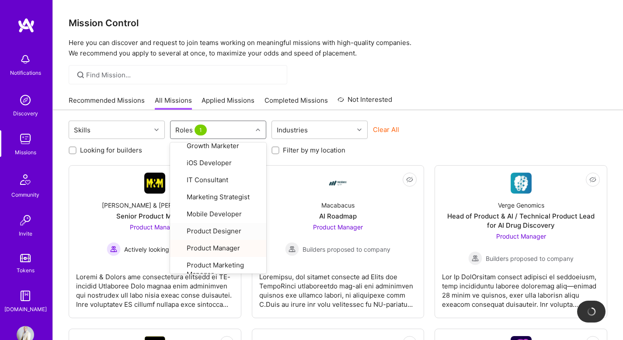
click at [436, 63] on div "Mission Control Here you can discover and request to join teams working on mean…" at bounding box center [338, 328] width 570 height 657
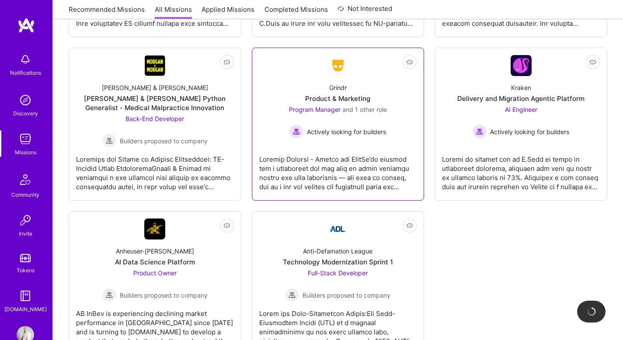
scroll to position [317, 0]
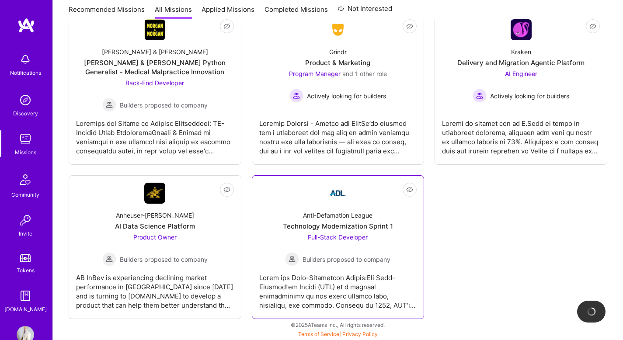
click at [333, 223] on div "Technology Modernization Sprint 1" at bounding box center [338, 225] width 110 height 9
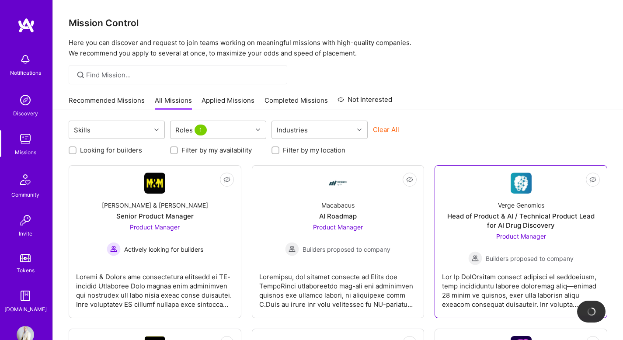
click at [525, 214] on div "Head of Product & AI / Technical Product Lead for AI Drug Discovery" at bounding box center [521, 220] width 158 height 18
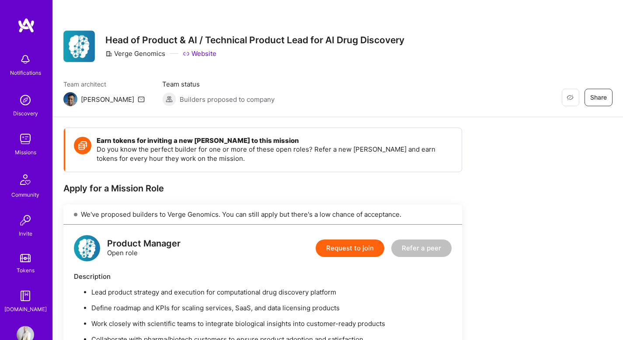
click at [18, 20] on img at bounding box center [25, 25] width 17 height 16
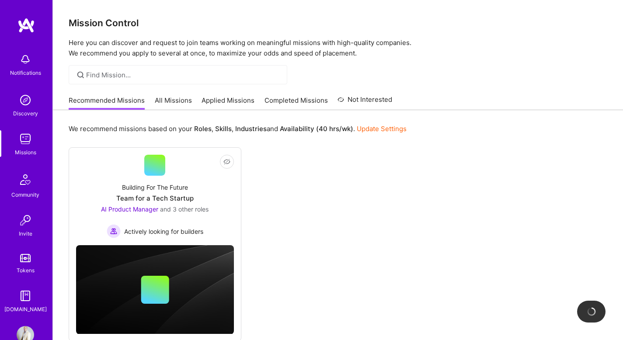
click at [372, 126] on link "Update Settings" at bounding box center [381, 129] width 50 height 8
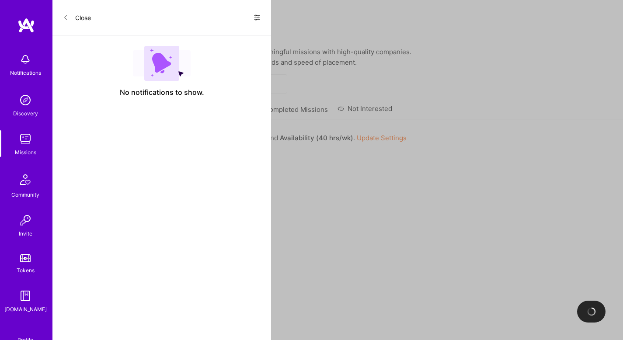
select select "CA"
select select "Right Now"
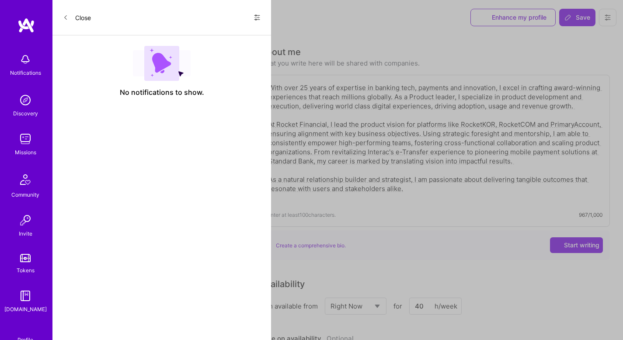
scroll to position [551, 0]
click at [154, 50] on icon at bounding box center [154, 46] width 7 height 7
click at [149, 50] on icon at bounding box center [148, 46] width 7 height 7
click at [150, 50] on icon at bounding box center [153, 46] width 7 height 7
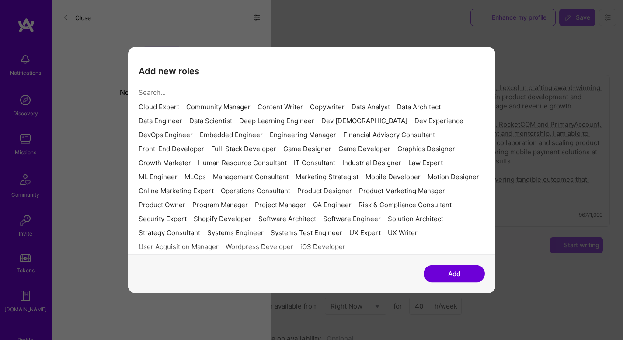
scroll to position [179, 0]
click at [185, 201] on div "Product Owner" at bounding box center [161, 204] width 47 height 7
click at [359, 187] on div "Product Marketing Manager" at bounding box center [402, 190] width 86 height 7
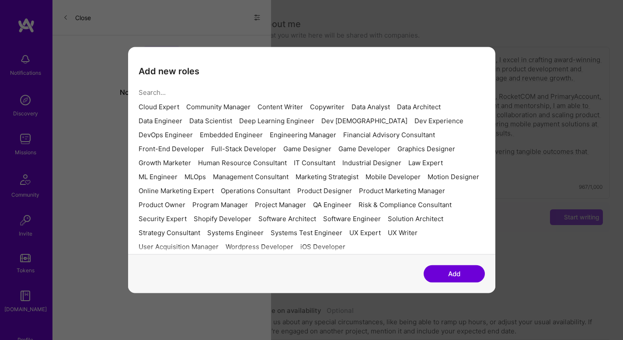
scroll to position [46, 0]
click at [180, 229] on div "Strategy Consultant" at bounding box center [169, 232] width 62 height 7
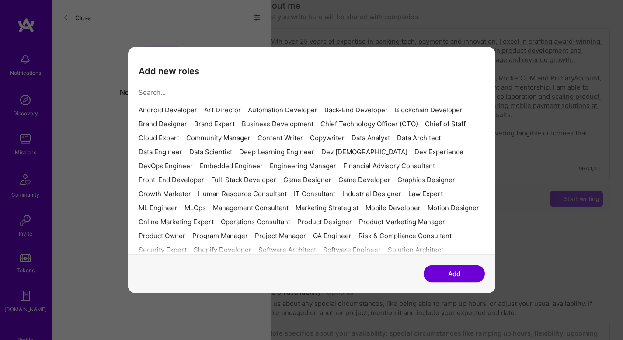
scroll to position [0, 0]
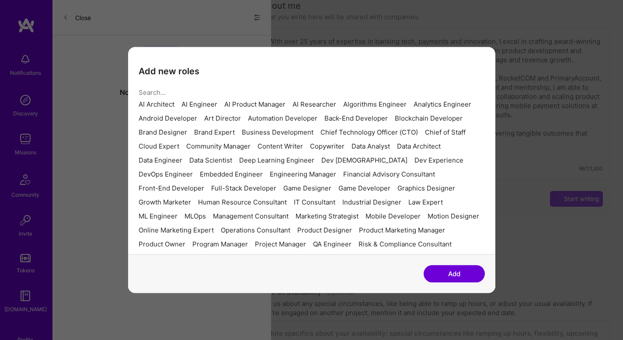
click at [239, 82] on input "modal" at bounding box center [307, 92] width 339 height 22
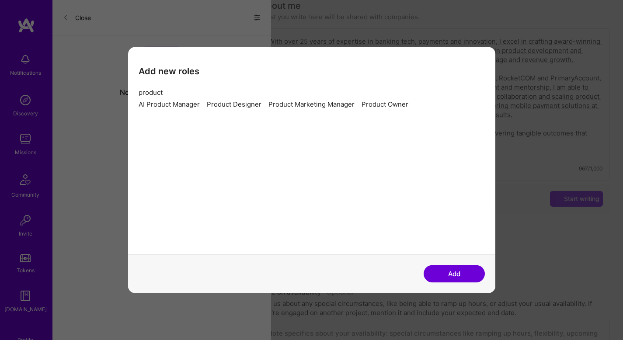
type input "product"
click at [180, 108] on div "AI Product Manager" at bounding box center [168, 104] width 61 height 7
click at [238, 107] on div "Product Designer" at bounding box center [234, 104] width 55 height 7
click at [240, 107] on div "Product Designer" at bounding box center [234, 104] width 55 height 7
click at [457, 274] on button "Add" at bounding box center [453, 273] width 61 height 17
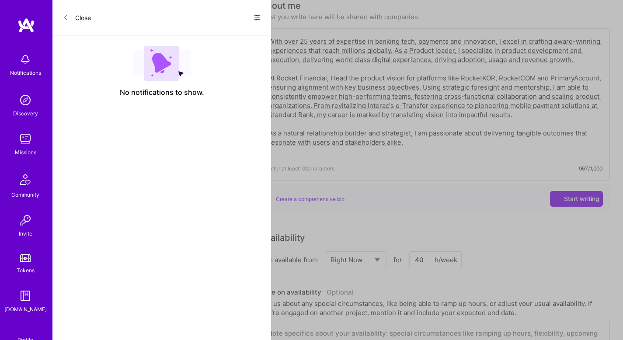
click at [147, 97] on icon at bounding box center [147, 94] width 7 height 7
click at [204, 81] on icon at bounding box center [204, 78] width 7 height 7
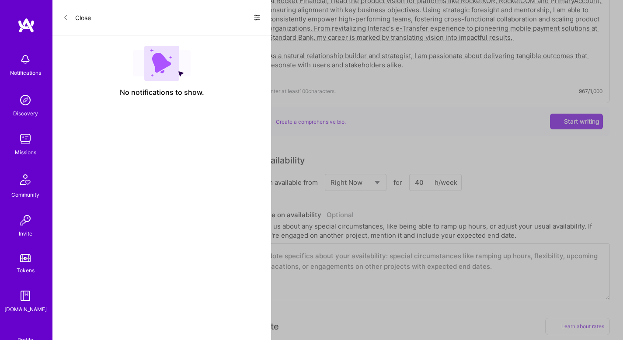
scroll to position [125, 0]
click at [122, 222] on div "Artifical Intelligence / Machine Learning" at bounding box center [129, 229] width 119 height 14
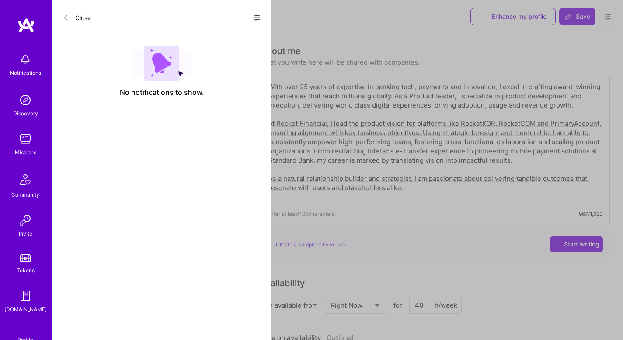
scroll to position [0, 0]
click at [414, 179] on textarea "With over 25 years of expertise in banking tech, payments and innovation, I exc…" at bounding box center [434, 142] width 335 height 121
click at [380, 161] on textarea "With over 25 years of expertise in banking tech, payments and innovation, I exc…" at bounding box center [434, 142] width 335 height 121
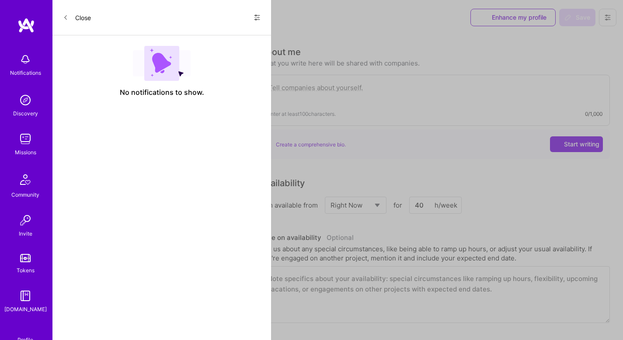
paste textarea "Leveraging over 25 years of deep expertise in banking, payments, technology, an…"
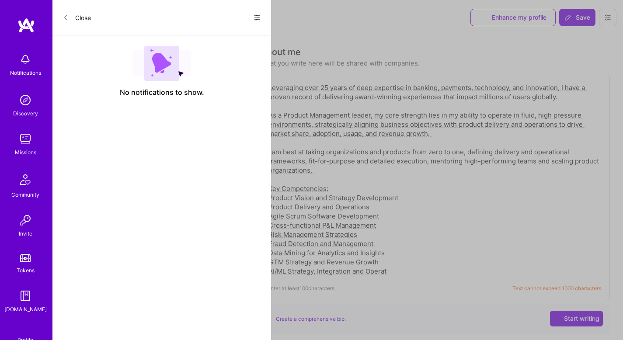
click at [519, 97] on textarea "Leveraging over 25 years of deep expertise in banking, payments, technology, an…" at bounding box center [434, 179] width 335 height 194
click at [317, 274] on textarea "Leveraging over 25 years of deep expertise in banking, payments, technology, an…" at bounding box center [434, 179] width 335 height 194
click at [529, 98] on textarea "Leveraging over 25 years of deep expertise in banking, payments, technology, an…" at bounding box center [434, 179] width 335 height 194
click at [269, 200] on textarea "Leveraging over 25 years of deep expertise in banking, payments, technology, an…" at bounding box center [434, 179] width 335 height 194
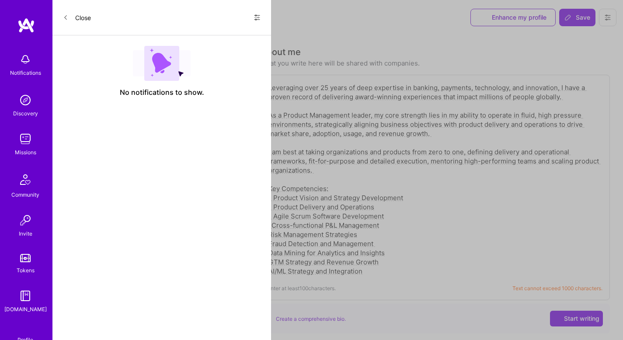
drag, startPoint x: 538, startPoint y: 115, endPoint x: 522, endPoint y: 115, distance: 16.6
click at [522, 115] on textarea "Leveraging over 25 years of deep expertise in banking, payments, technology, an…" at bounding box center [434, 179] width 335 height 194
click at [271, 225] on textarea "Leveraging over 25 years of deep expertise in banking, payments, technology, an…" at bounding box center [434, 179] width 335 height 194
click at [267, 233] on textarea "Leveraging over 25 years of deep expertise in banking, payments, technology, an…" at bounding box center [434, 179] width 335 height 194
click at [395, 134] on textarea "Leveraging over 25 years of deep expertise in banking, payments, technology, an…" at bounding box center [434, 179] width 335 height 194
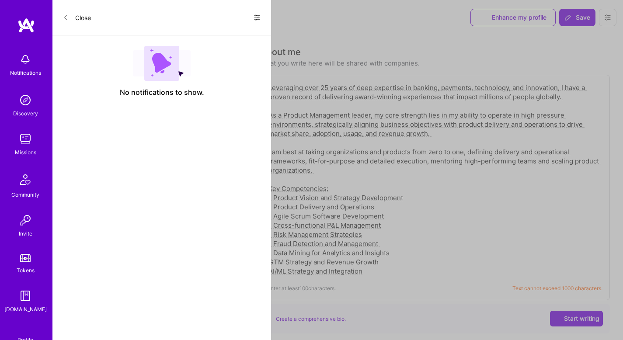
click at [395, 134] on textarea "Leveraging over 25 years of deep expertise in banking, payments, technology, an…" at bounding box center [434, 179] width 335 height 194
click at [269, 261] on textarea "Leveraging over 25 years of deep expertise in banking, payments, technology, an…" at bounding box center [434, 179] width 335 height 194
type textarea "Leveraging over 25 years of deep expertise in banking, payments, technology, an…"
click at [573, 24] on button "Save" at bounding box center [577, 17] width 36 height 17
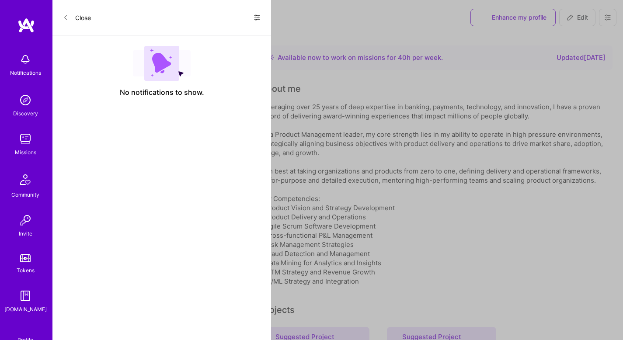
click at [25, 57] on img at bounding box center [25, 59] width 17 height 17
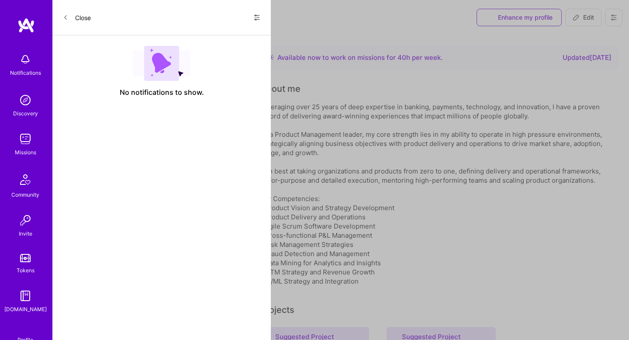
click at [19, 101] on img at bounding box center [25, 99] width 17 height 17
